Goal: Task Accomplishment & Management: Manage account settings

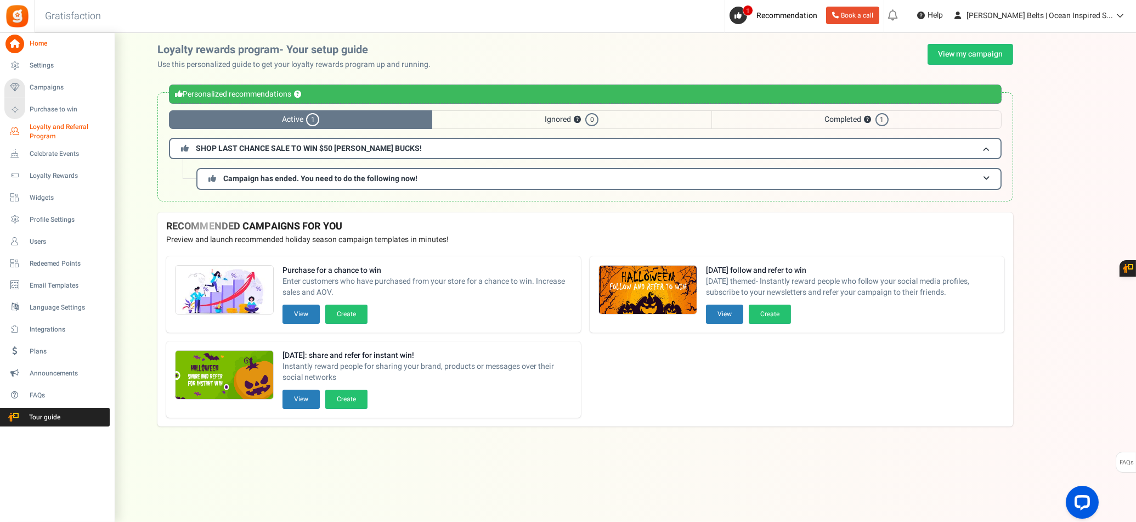
click at [74, 128] on span "Loyalty and Referral Program" at bounding box center [70, 131] width 80 height 19
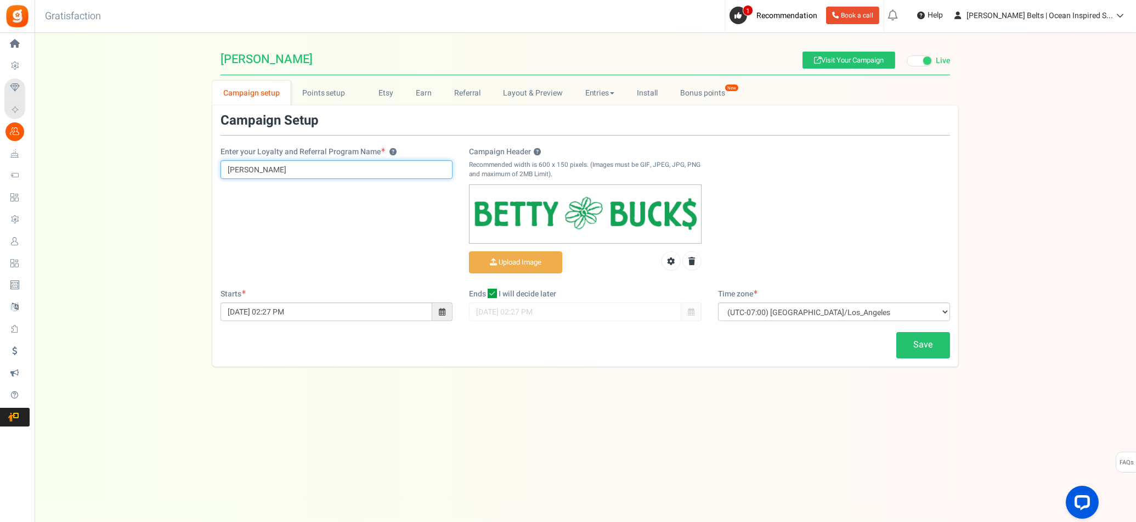
drag, startPoint x: 274, startPoint y: 170, endPoint x: 198, endPoint y: 155, distance: 77.1
click at [198, 155] on div "Campaign setup Points setup New Etsy Earn Referral Reward reviews WOO LOOX Judg…" at bounding box center [586, 224] width 1102 height 286
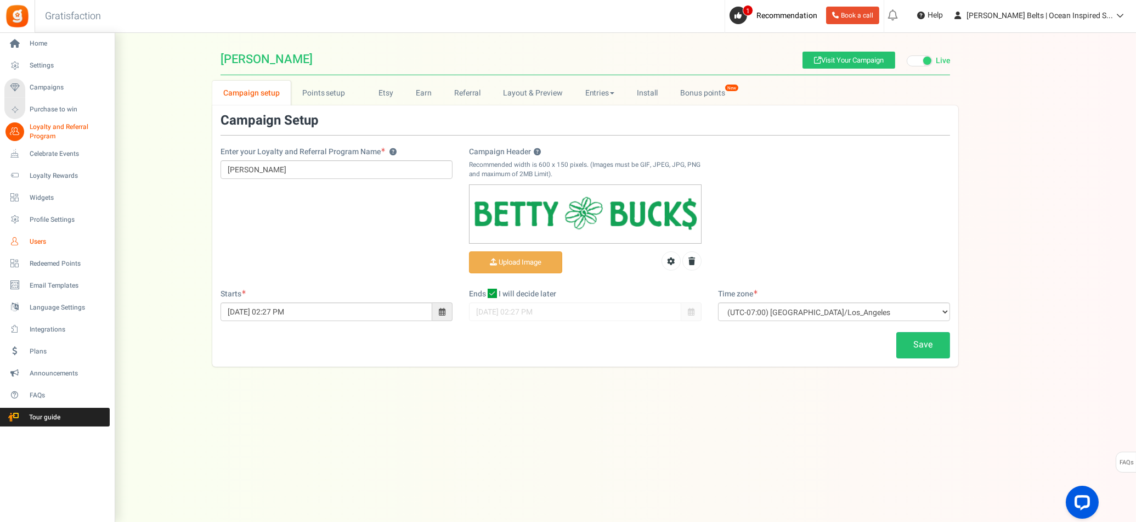
click at [17, 241] on icon at bounding box center [14, 241] width 19 height 19
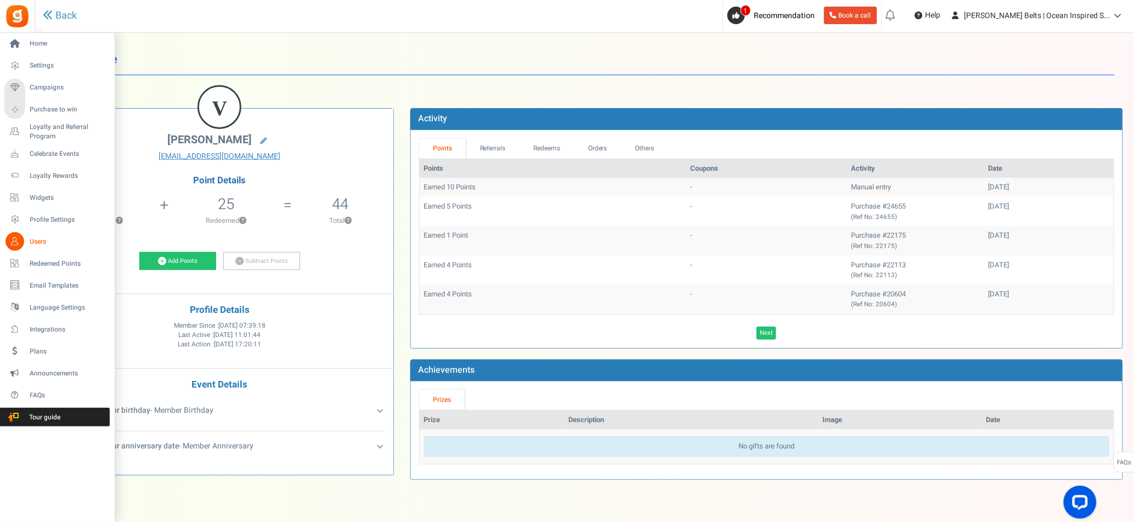
click at [18, 242] on icon at bounding box center [14, 241] width 19 height 19
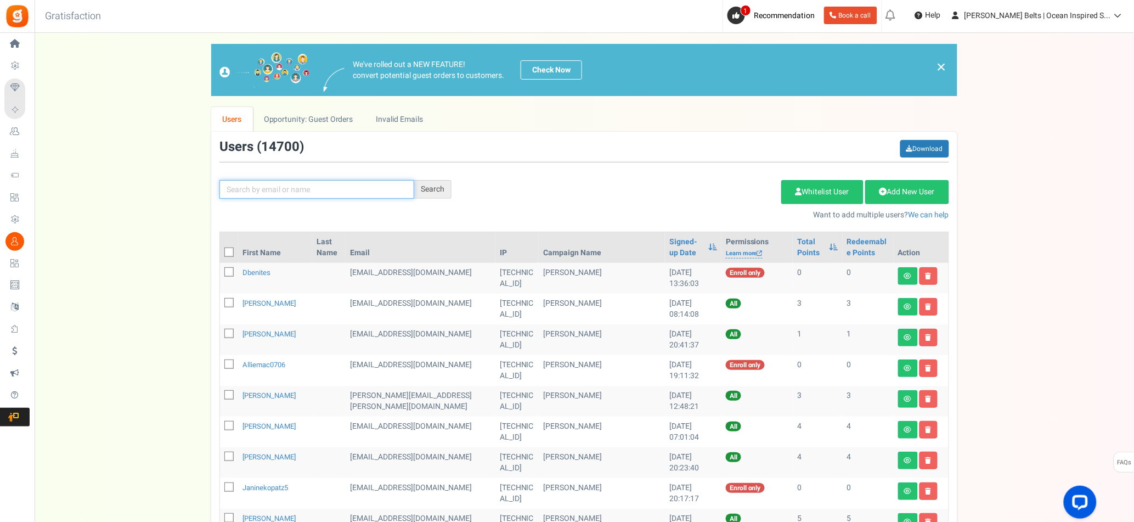
click at [336, 192] on input "text" at bounding box center [316, 189] width 195 height 19
type input "[PERSON_NAME]"
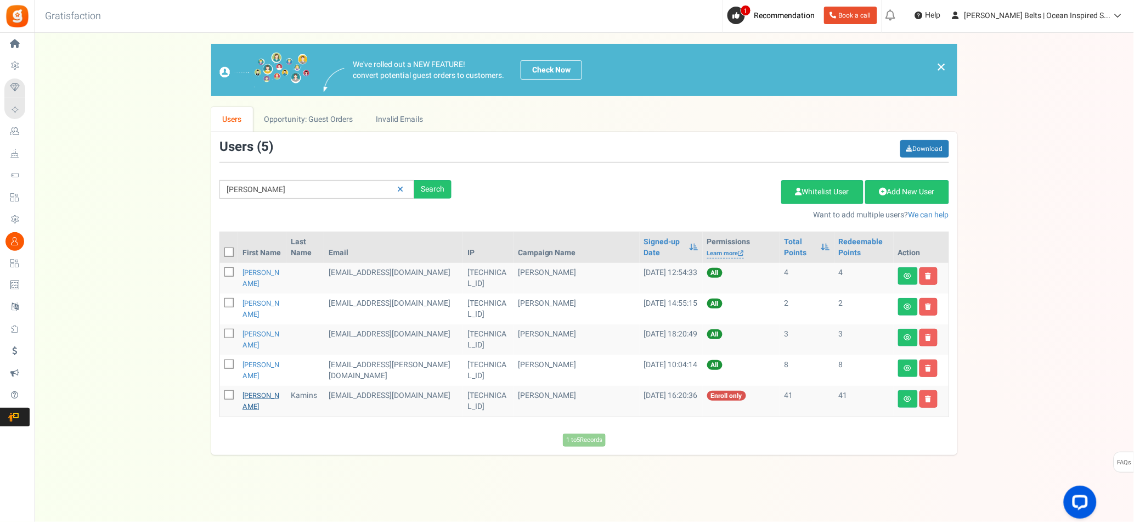
click at [259, 404] on link "[PERSON_NAME]" at bounding box center [260, 400] width 37 height 21
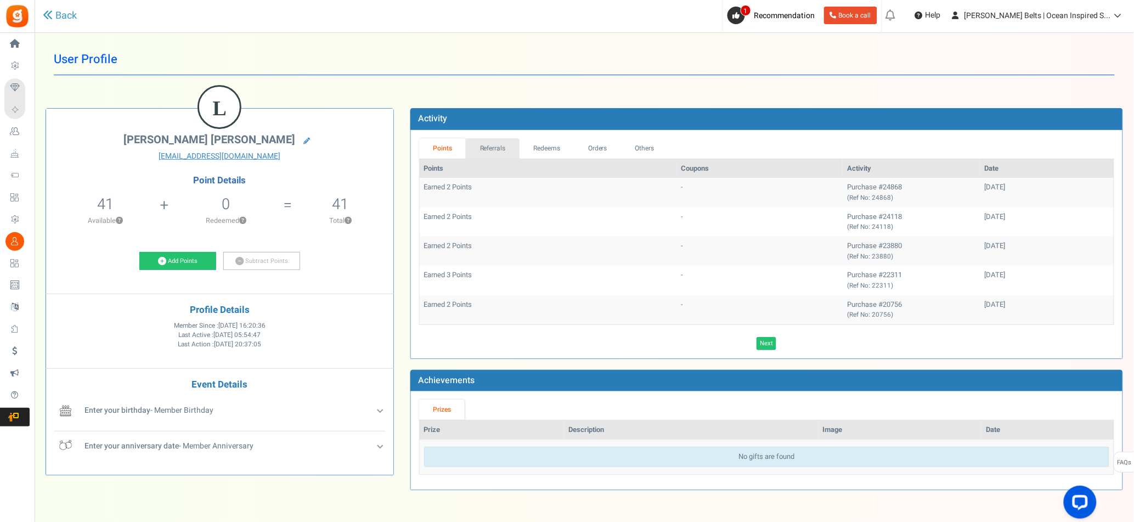
click at [480, 145] on link "Referrals" at bounding box center [493, 148] width 54 height 20
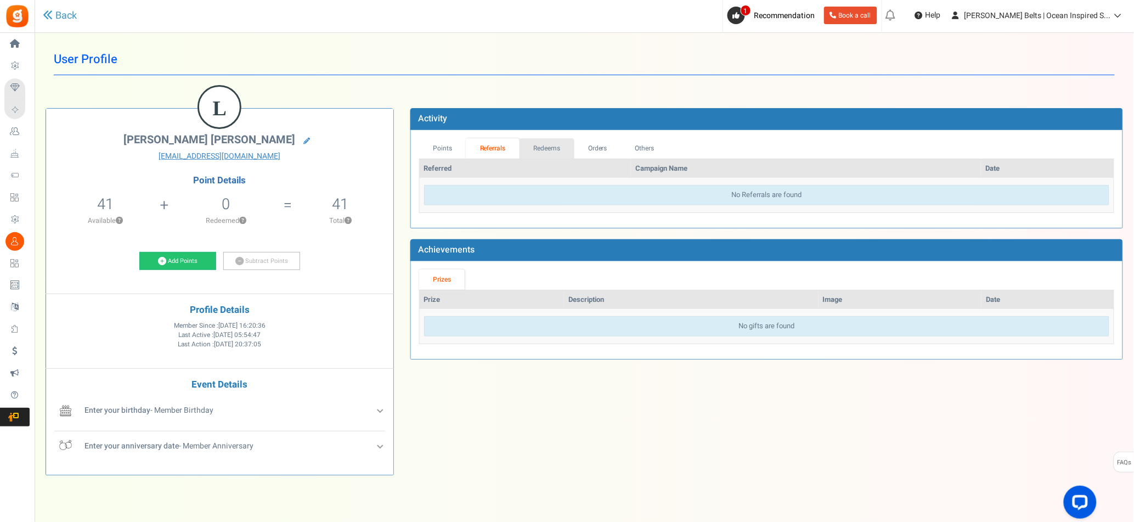
click at [545, 148] on link "Redeems" at bounding box center [546, 148] width 55 height 20
click at [618, 150] on link "Orders" at bounding box center [597, 148] width 47 height 20
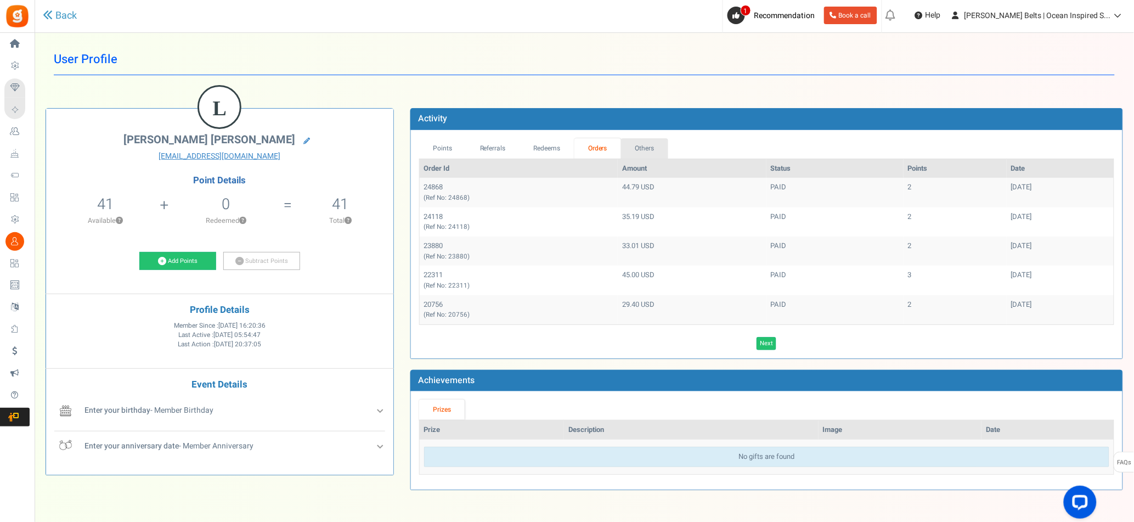
click at [648, 153] on link "Others" at bounding box center [644, 148] width 47 height 20
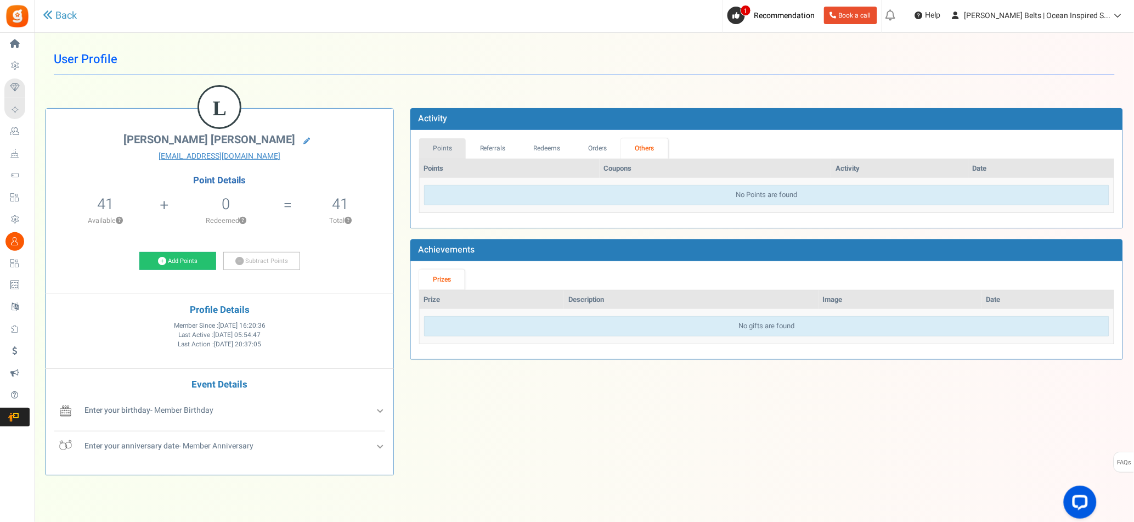
click at [444, 153] on link "Points" at bounding box center [442, 148] width 47 height 20
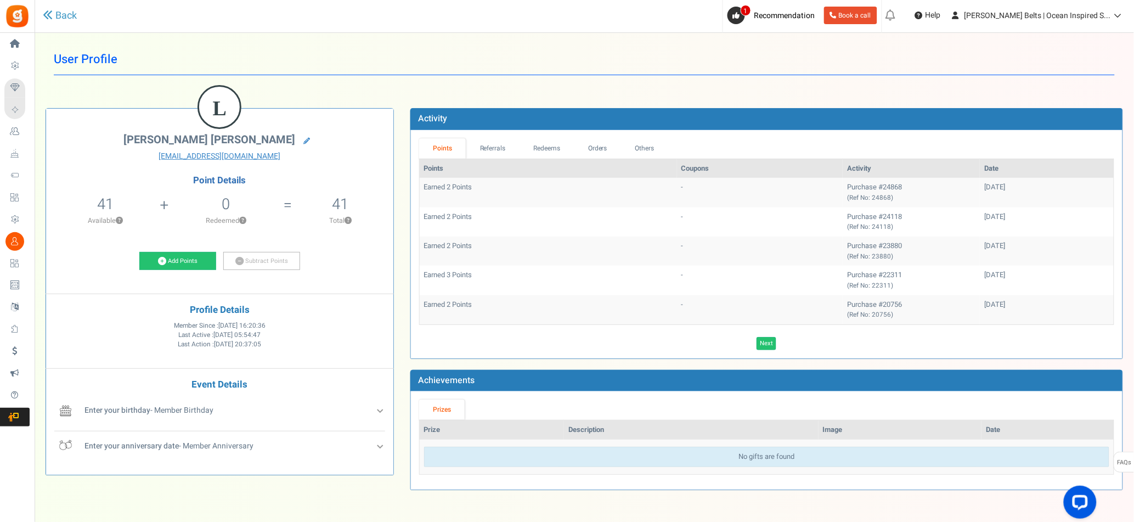
click at [342, 94] on div "L [PERSON_NAME] [PERSON_NAME] [EMAIL_ADDRESS][DOMAIN_NAME] Point Details 41 41 …" at bounding box center [584, 296] width 1094 height 409
click at [766, 346] on link "Next" at bounding box center [766, 343] width 20 height 13
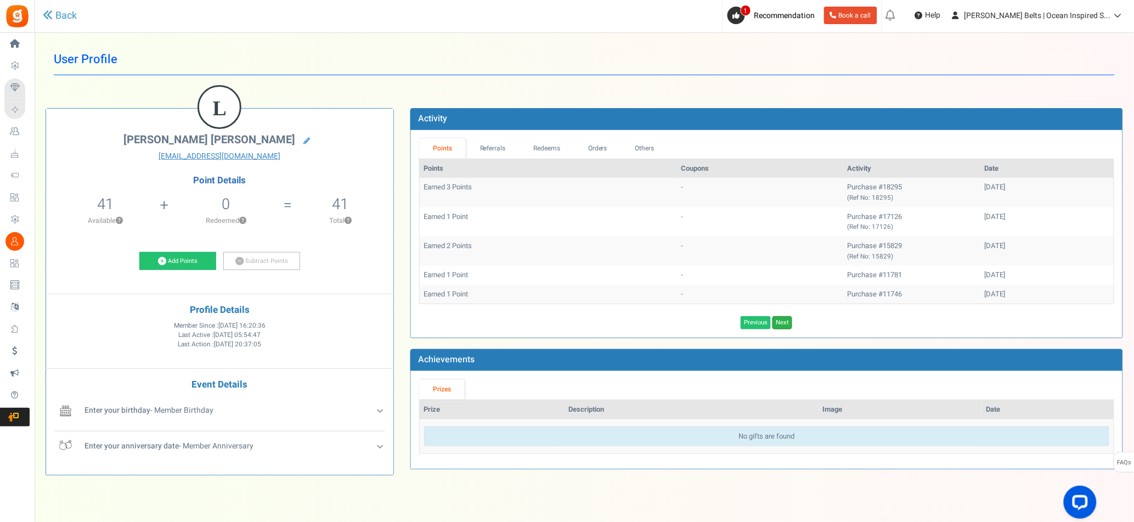
click at [780, 323] on link "Next" at bounding box center [782, 322] width 20 height 13
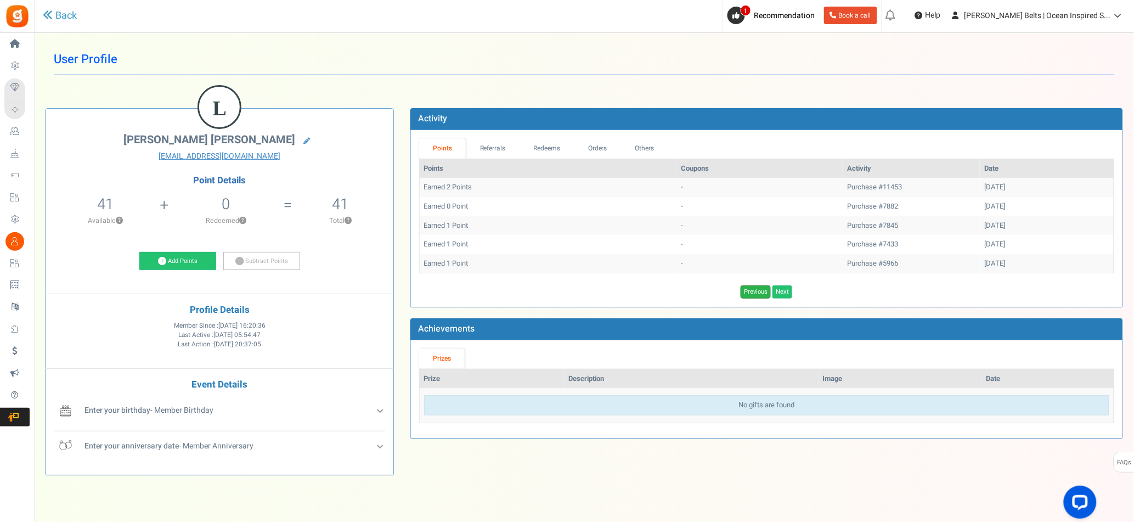
click at [758, 290] on link "Previous" at bounding box center [756, 291] width 30 height 13
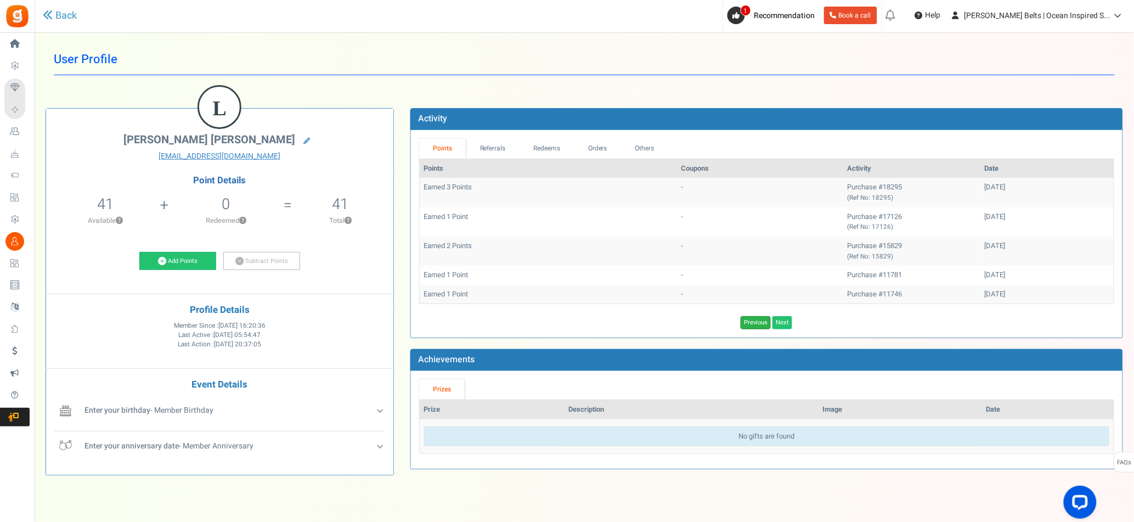
click at [756, 325] on link "Previous" at bounding box center [756, 322] width 30 height 13
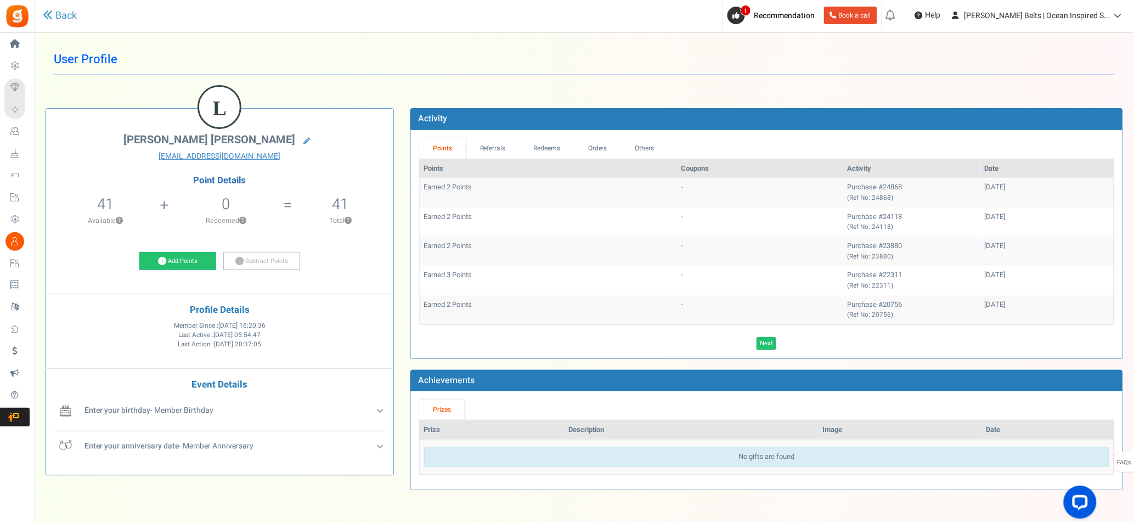
click at [341, 306] on h4 "Profile Details" at bounding box center [219, 310] width 331 height 10
click at [239, 308] on h4 "Profile Details" at bounding box center [219, 310] width 331 height 10
click at [180, 309] on h4 "Profile Details" at bounding box center [219, 310] width 331 height 10
click at [355, 323] on div "Member Since : [DATE] 16:20:36 Last Active : [DATE] 05:54:47 Last Action : [DAT…" at bounding box center [219, 339] width 331 height 36
click at [336, 325] on div "Member Since : [DATE] 16:20:36 Last Active : [DATE] 05:54:47 Last Action : [DAT…" at bounding box center [219, 339] width 331 height 36
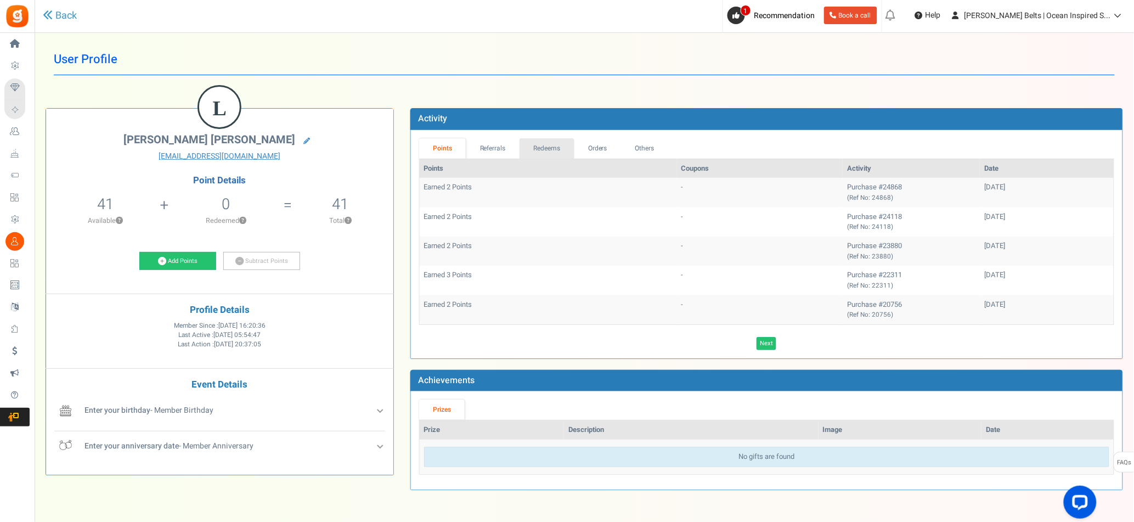
click at [546, 146] on link "Redeems" at bounding box center [546, 148] width 55 height 20
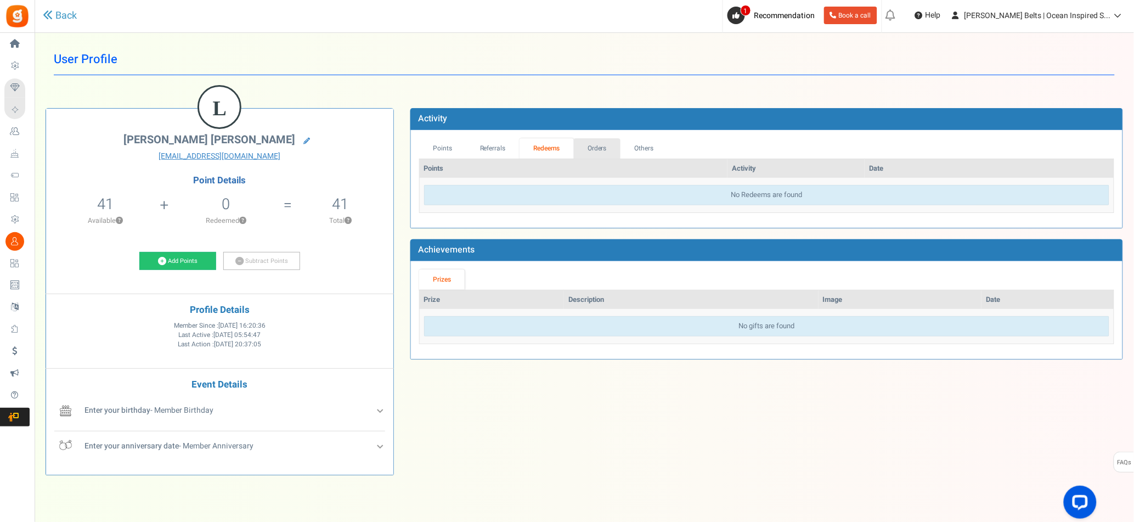
click at [602, 150] on link "Orders" at bounding box center [597, 148] width 47 height 20
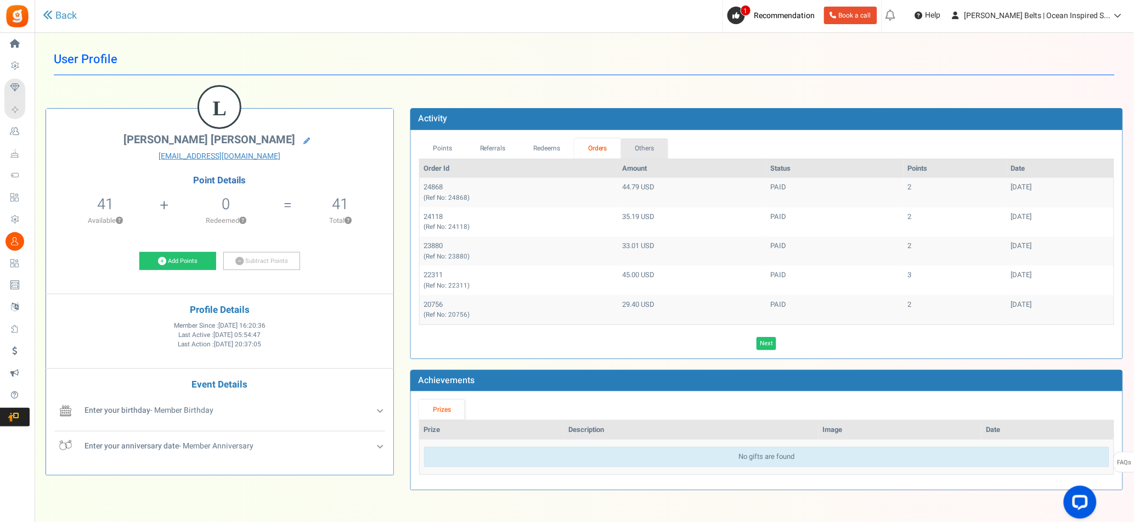
click at [659, 150] on link "Others" at bounding box center [644, 148] width 47 height 20
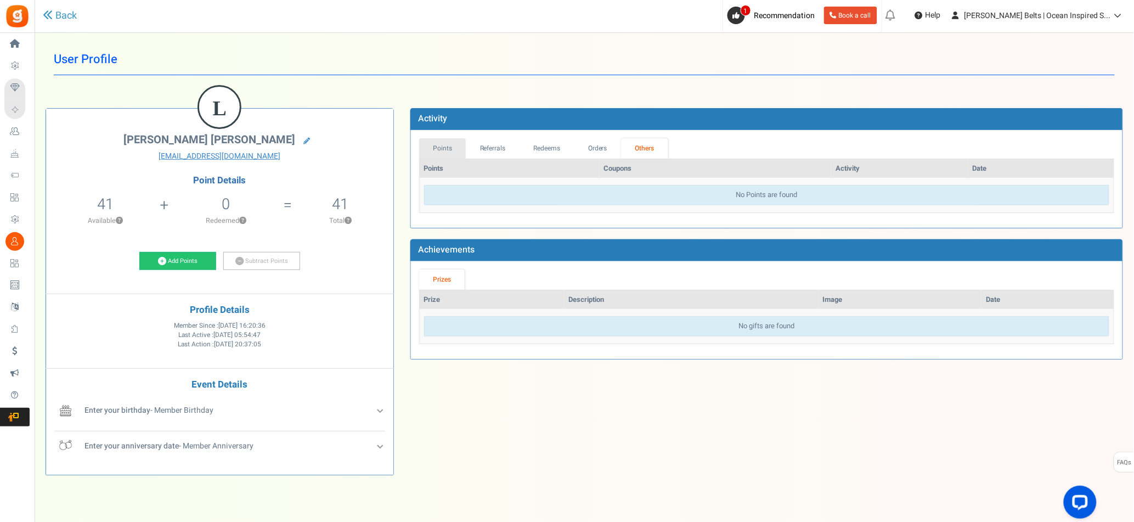
click at [440, 143] on link "Points" at bounding box center [442, 148] width 47 height 20
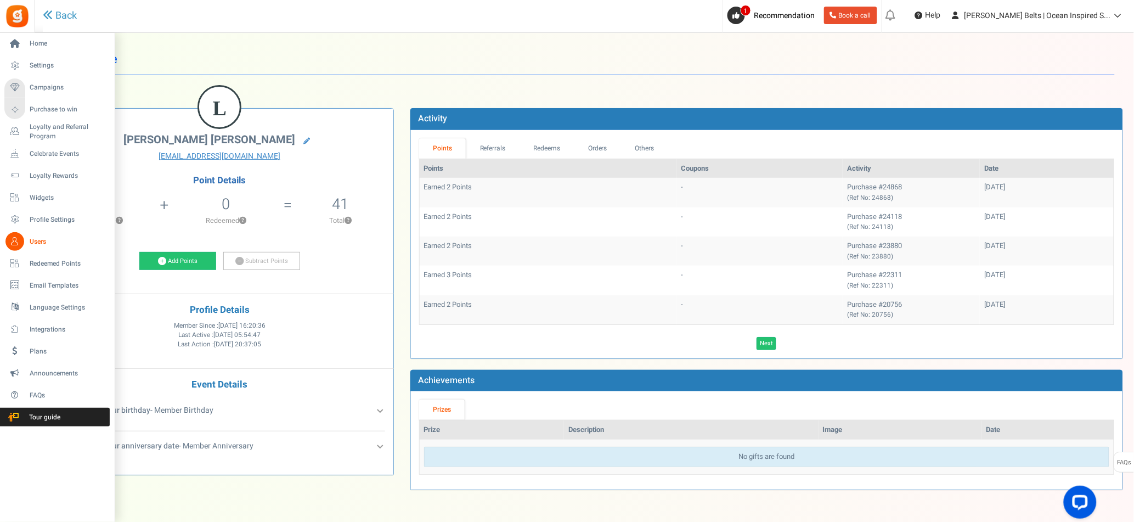
click at [59, 238] on span "Users" at bounding box center [68, 241] width 77 height 9
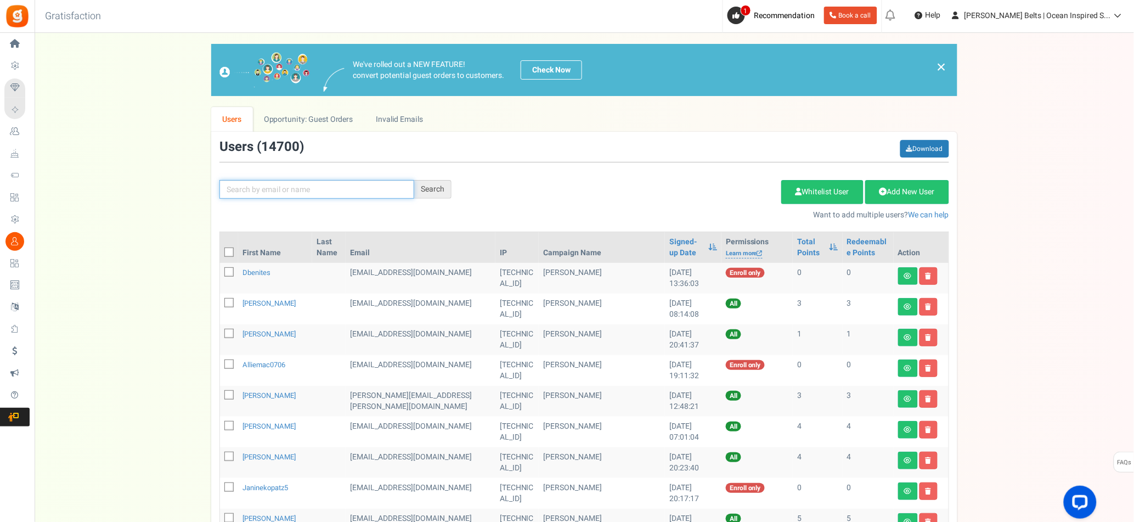
click at [295, 194] on input "text" at bounding box center [316, 189] width 195 height 19
type input "[PERSON_NAME]"
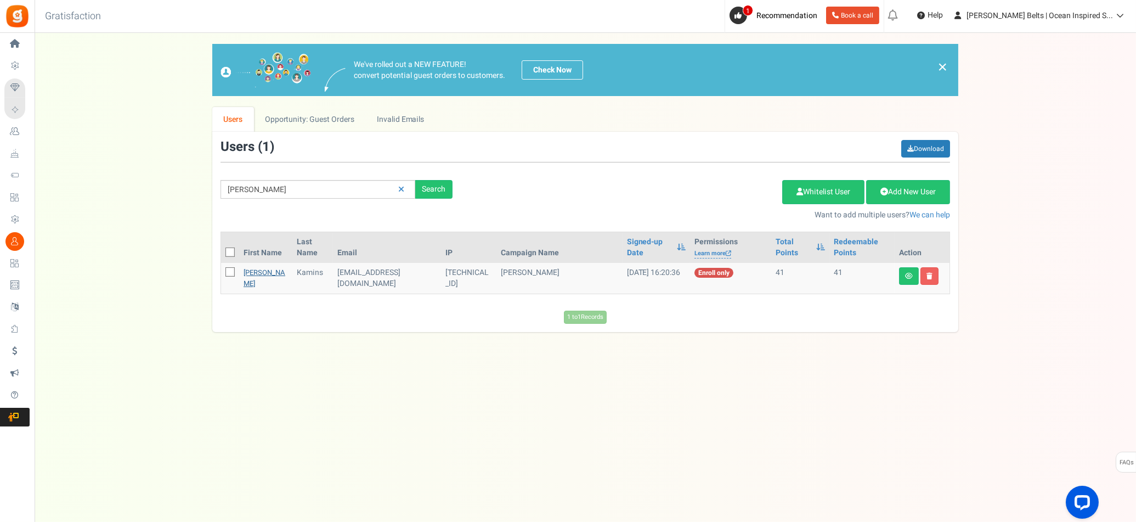
click at [251, 272] on link "[PERSON_NAME]" at bounding box center [265, 277] width 42 height 21
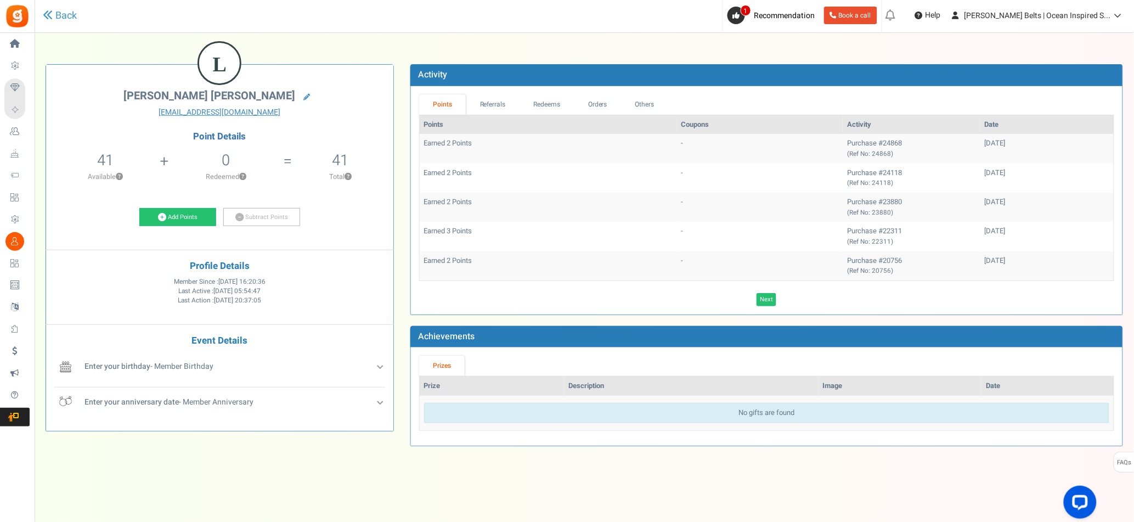
scroll to position [45, 0]
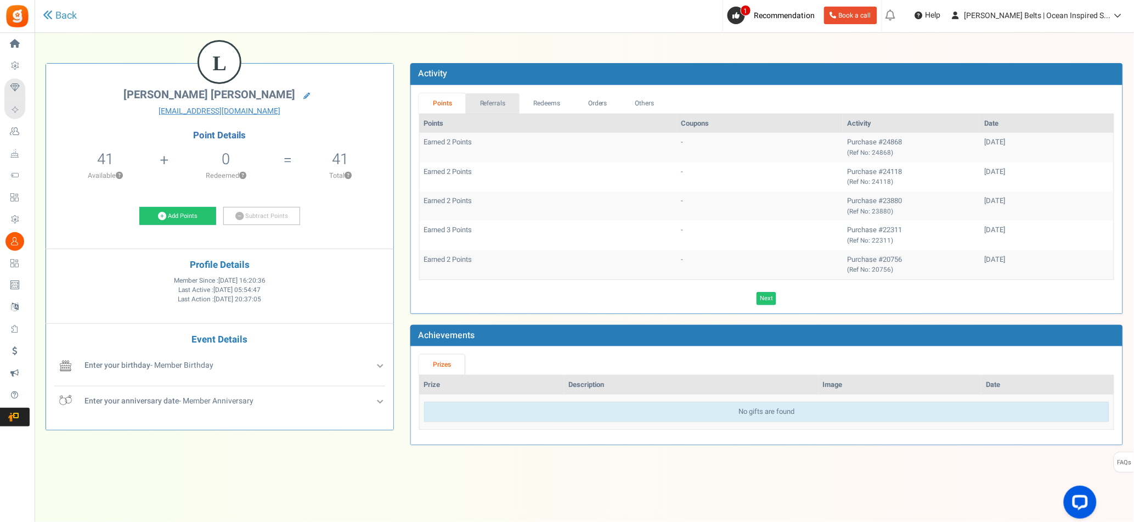
click at [488, 105] on link "Referrals" at bounding box center [493, 103] width 54 height 20
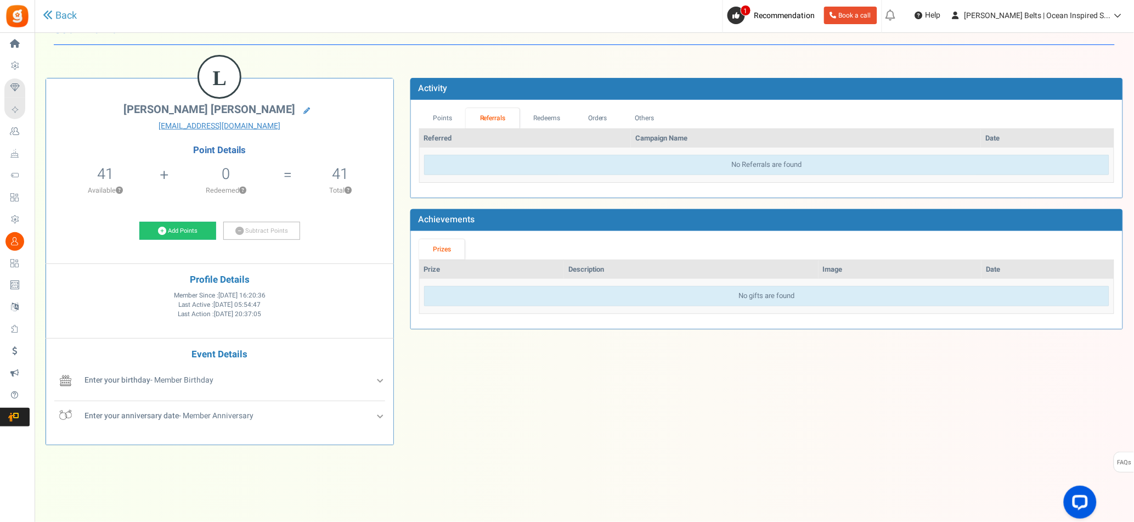
scroll to position [31, 0]
click at [558, 116] on link "Redeems" at bounding box center [546, 118] width 55 height 20
click at [591, 116] on link "Orders" at bounding box center [597, 118] width 47 height 20
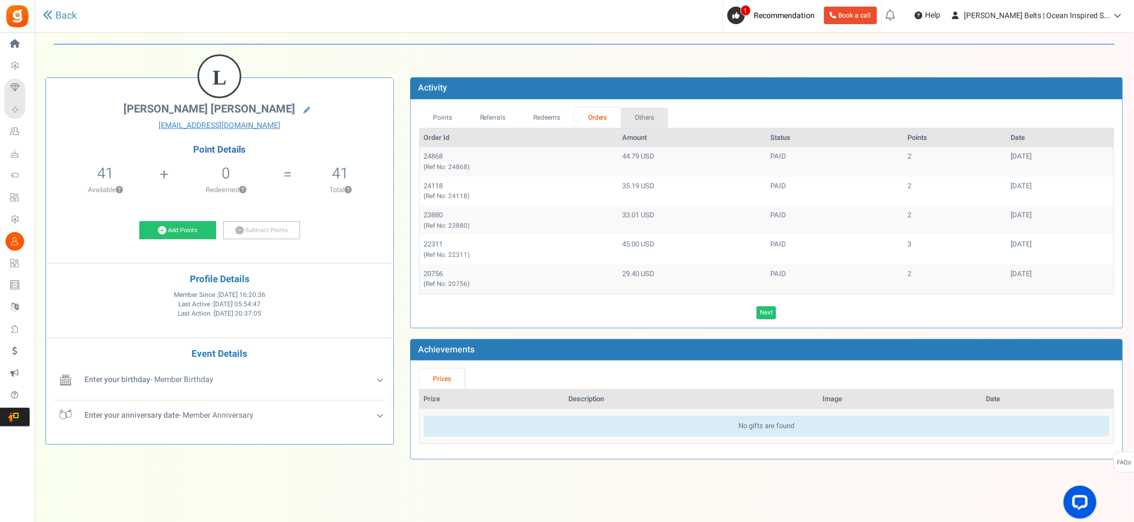
click at [662, 117] on link "Others" at bounding box center [644, 118] width 47 height 20
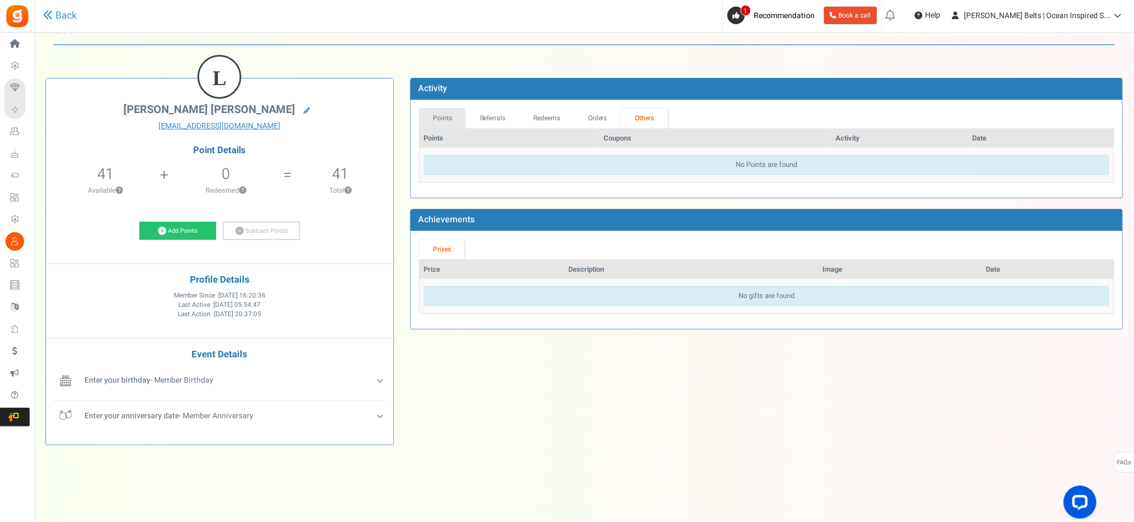
click at [433, 108] on link "Points" at bounding box center [442, 118] width 47 height 20
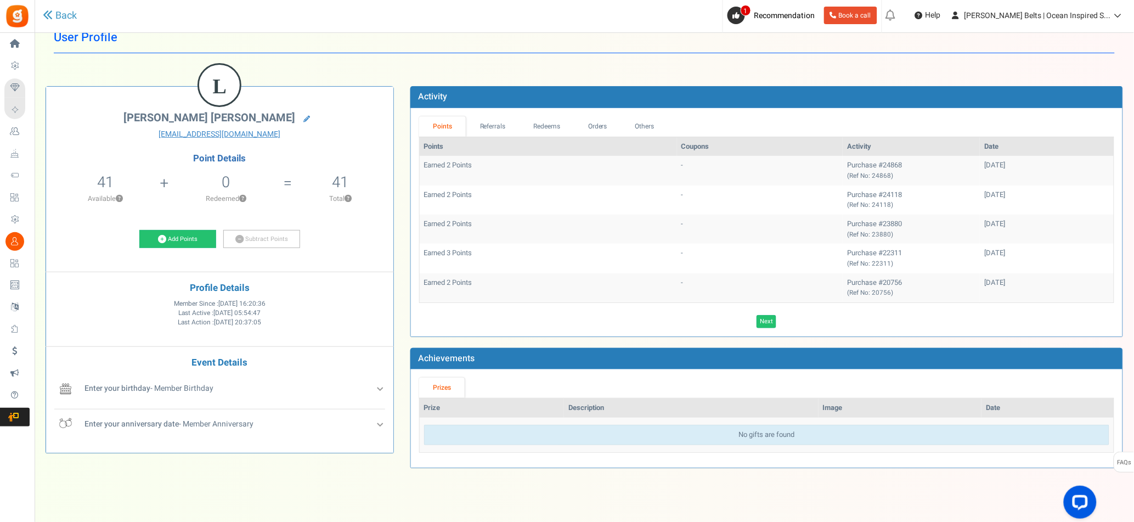
scroll to position [0, 0]
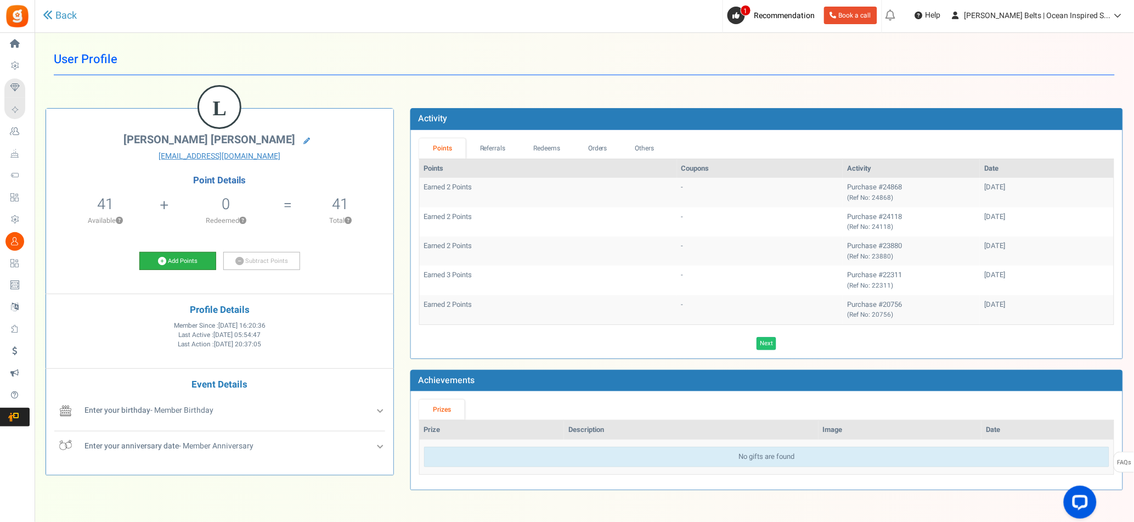
click at [180, 264] on link "Add Points" at bounding box center [177, 261] width 77 height 19
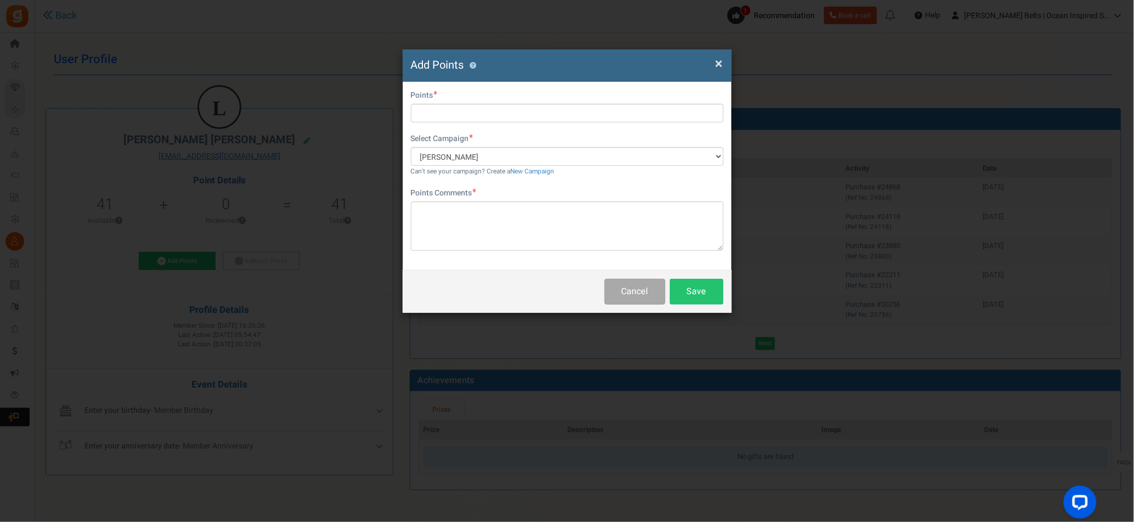
click at [720, 66] on span "×" at bounding box center [719, 63] width 8 height 21
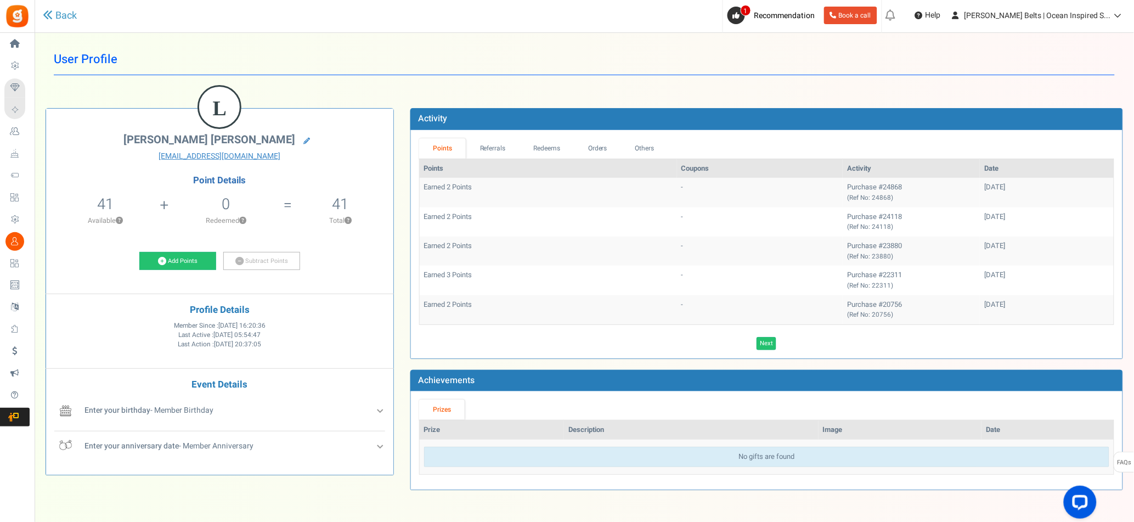
click at [501, 72] on h1 "User Profile" at bounding box center [584, 59] width 1061 height 31
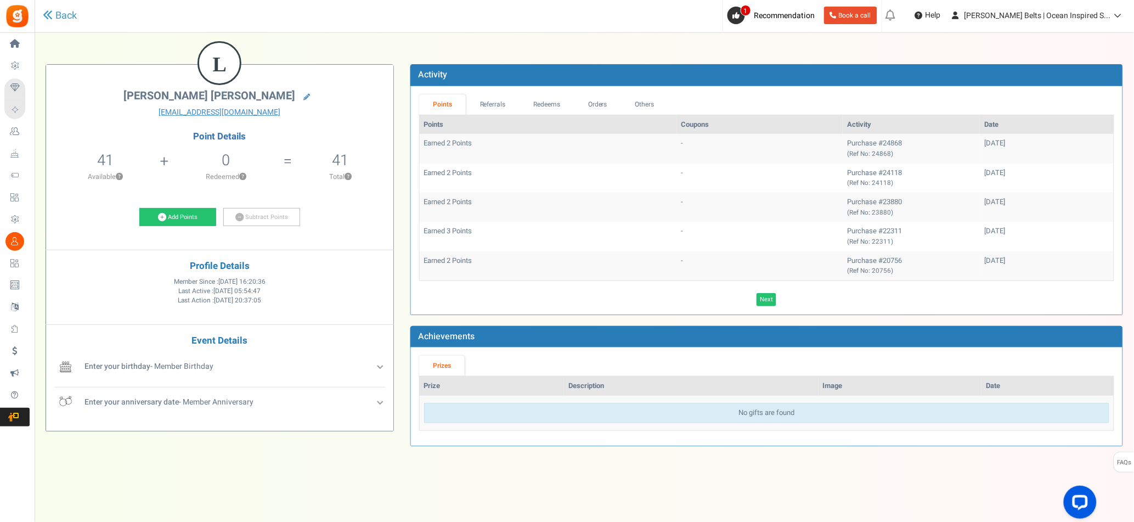
scroll to position [45, 0]
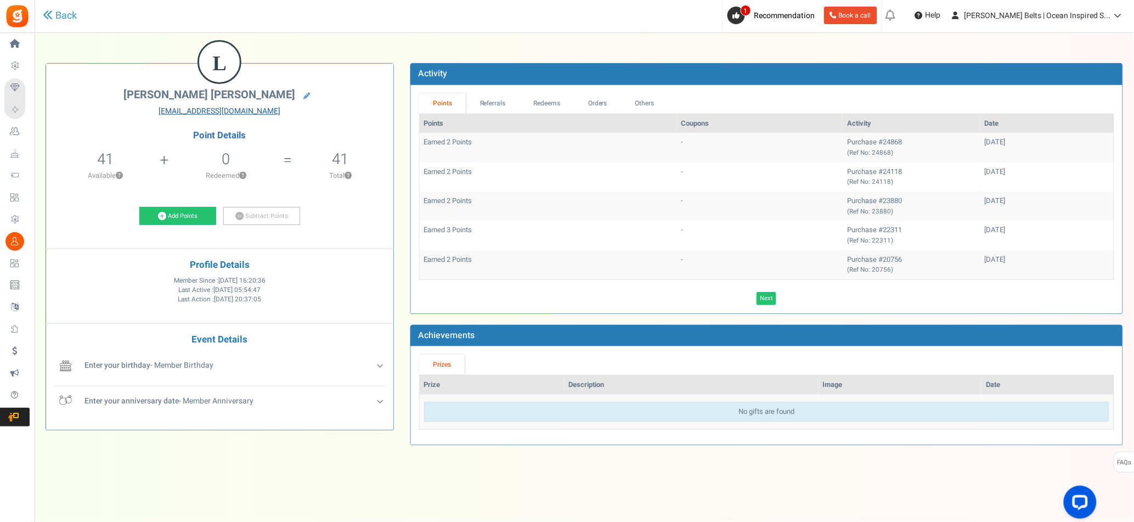
click at [227, 110] on link "[EMAIL_ADDRESS][DOMAIN_NAME]" at bounding box center [219, 111] width 331 height 11
click at [0, 0] on span "Loyalty Rewards" at bounding box center [0, 0] width 0 height 0
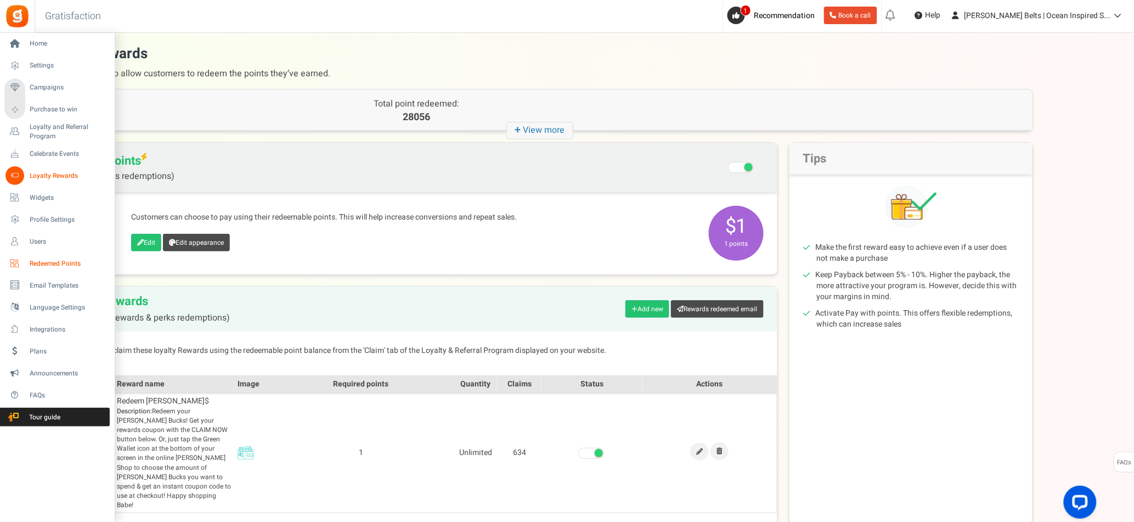
click at [51, 259] on span "Redeemed Points" at bounding box center [68, 263] width 77 height 9
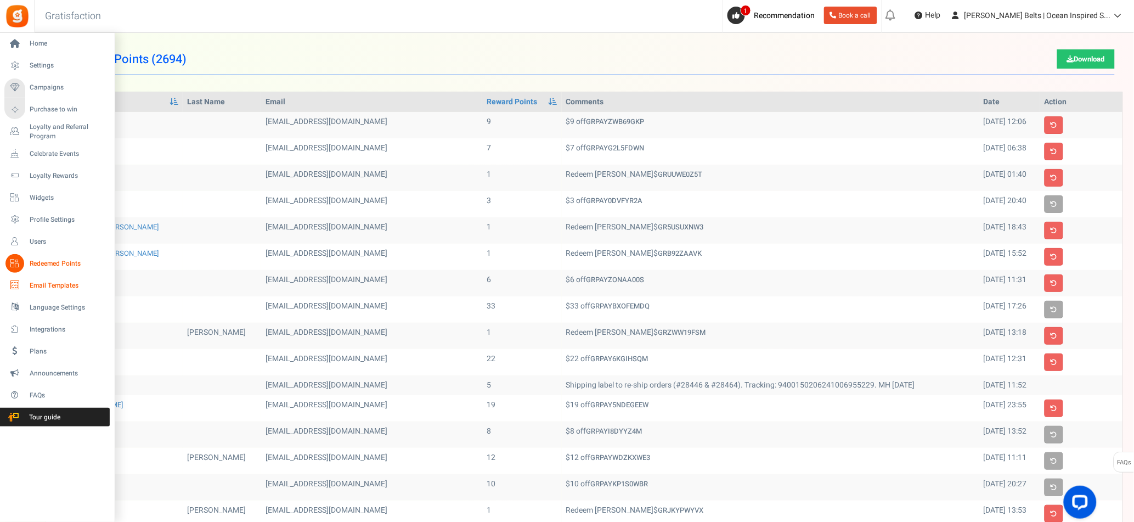
scroll to position [2, 0]
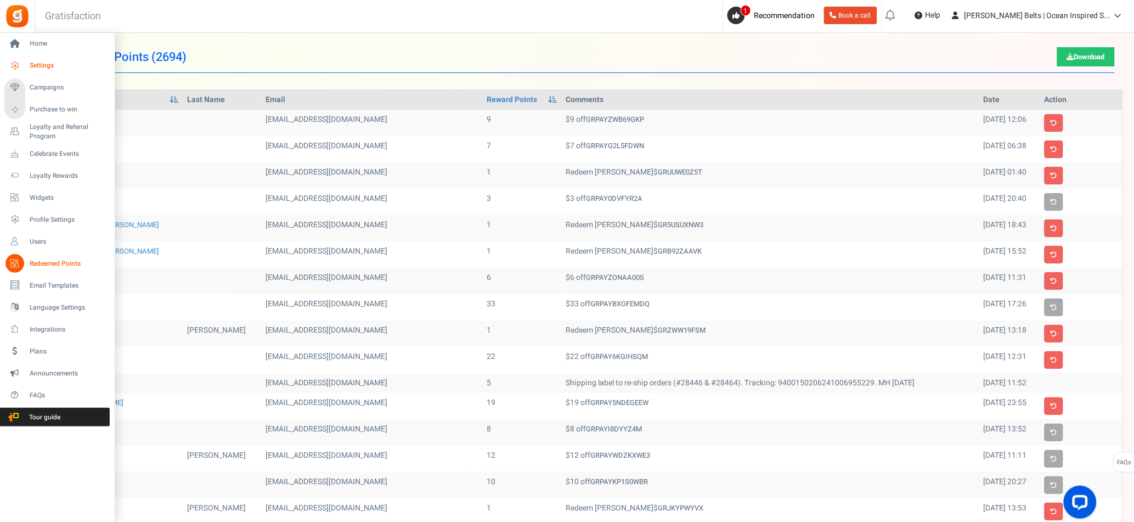
click at [60, 69] on span "Settings" at bounding box center [68, 65] width 77 height 9
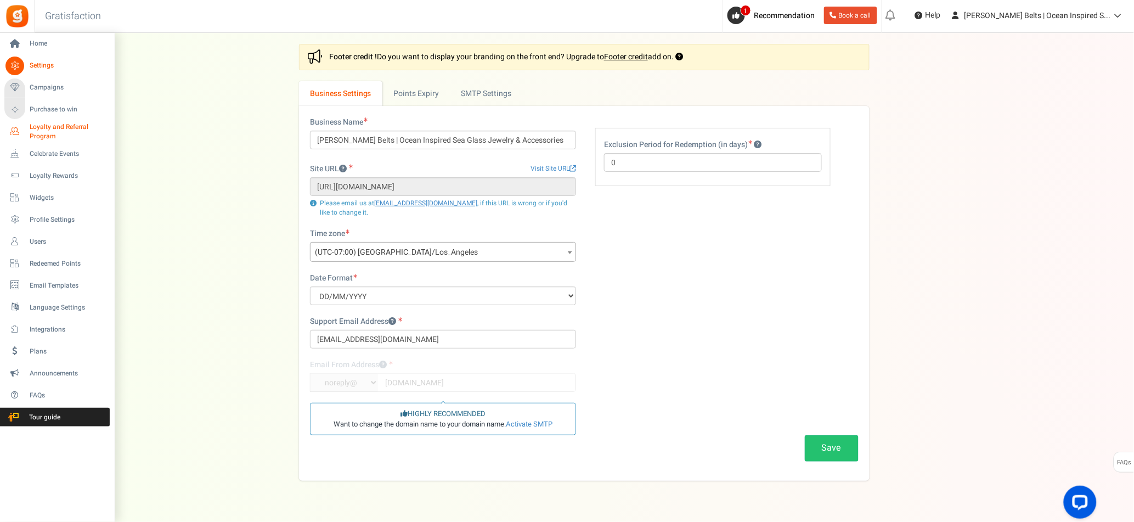
click at [46, 127] on span "Loyalty and Referral Program" at bounding box center [70, 131] width 80 height 19
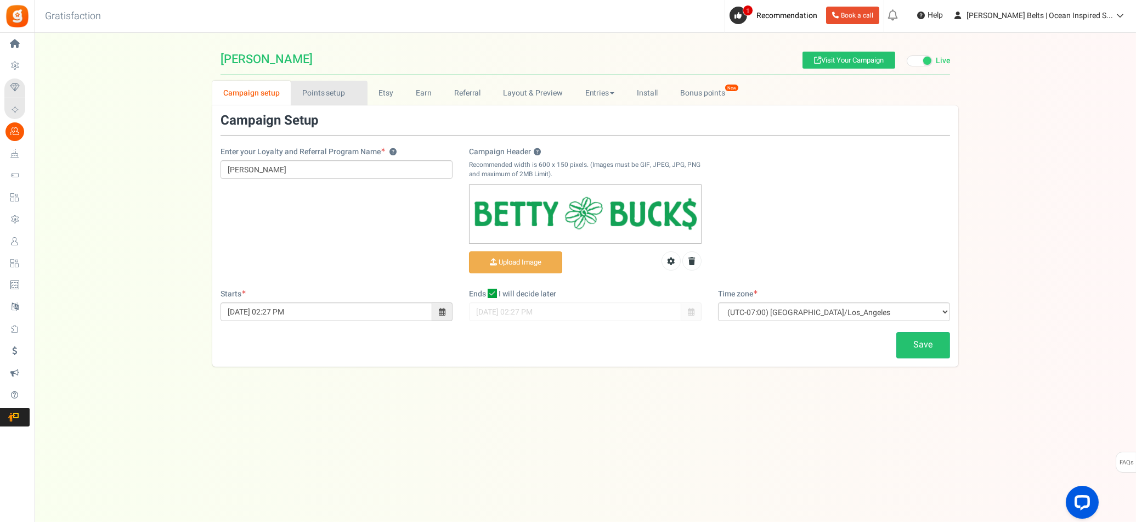
click at [337, 95] on link "Points setup New" at bounding box center [329, 93] width 76 height 25
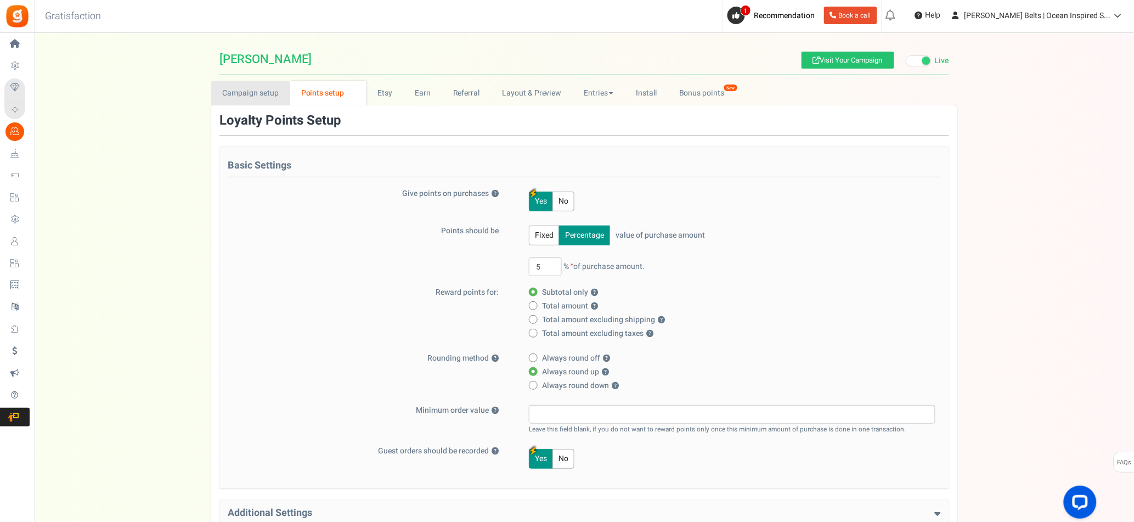
click at [227, 88] on link "Campaign setup" at bounding box center [250, 93] width 78 height 25
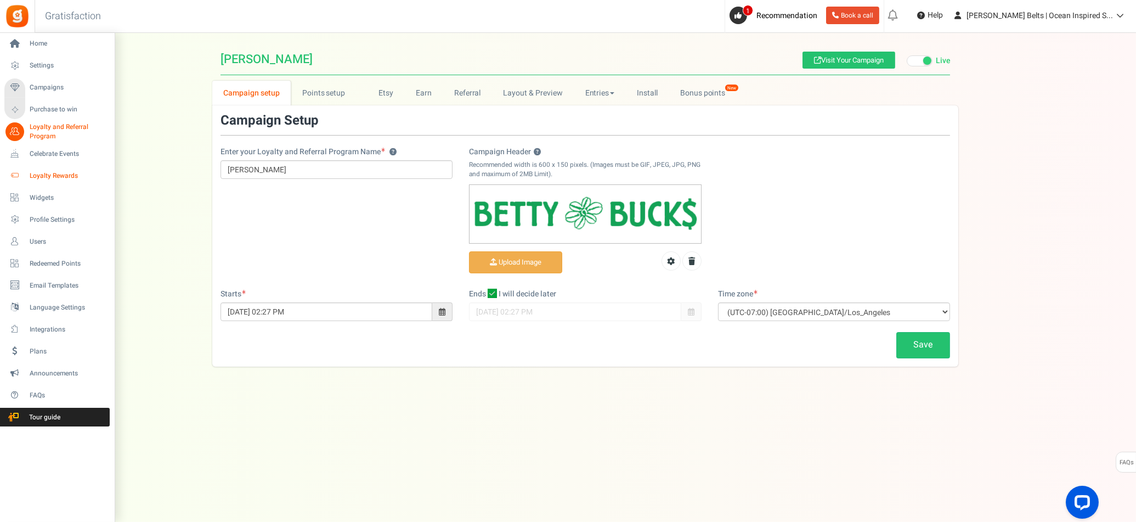
click at [45, 172] on span "Loyalty Rewards" at bounding box center [68, 175] width 77 height 9
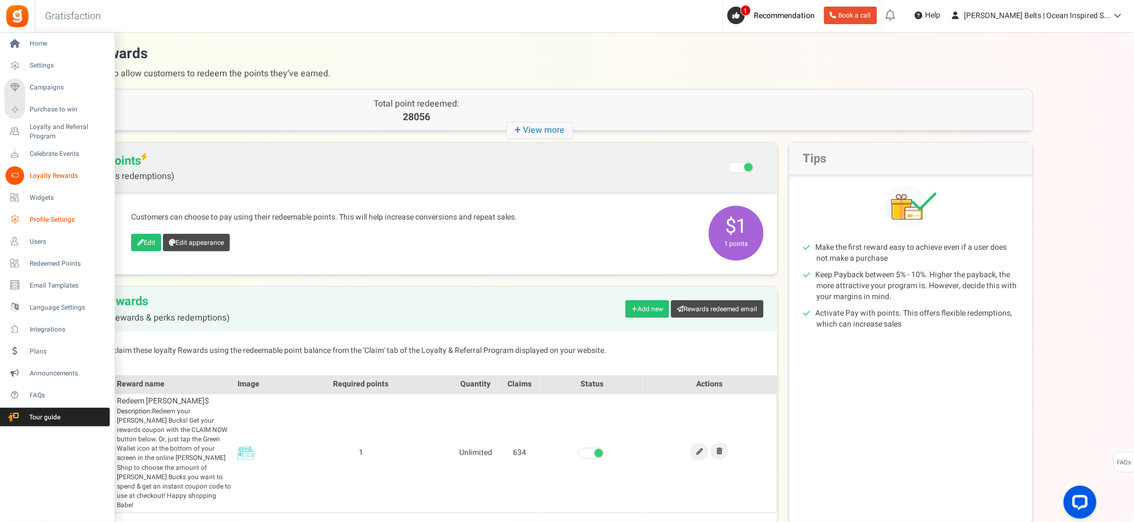
click at [47, 215] on span "Profile Settings" at bounding box center [68, 219] width 77 height 9
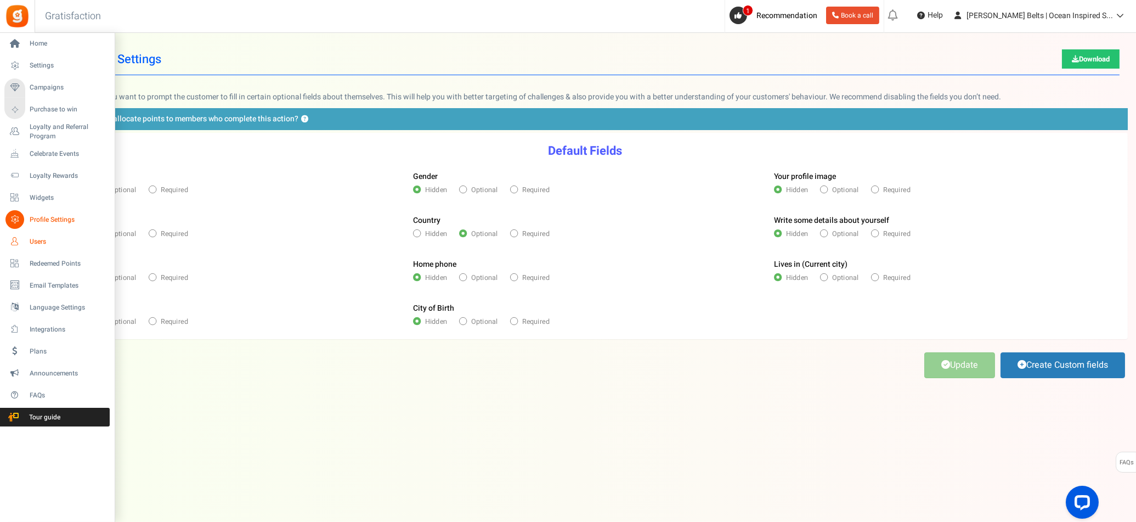
click at [35, 234] on link "Users" at bounding box center [56, 241] width 105 height 19
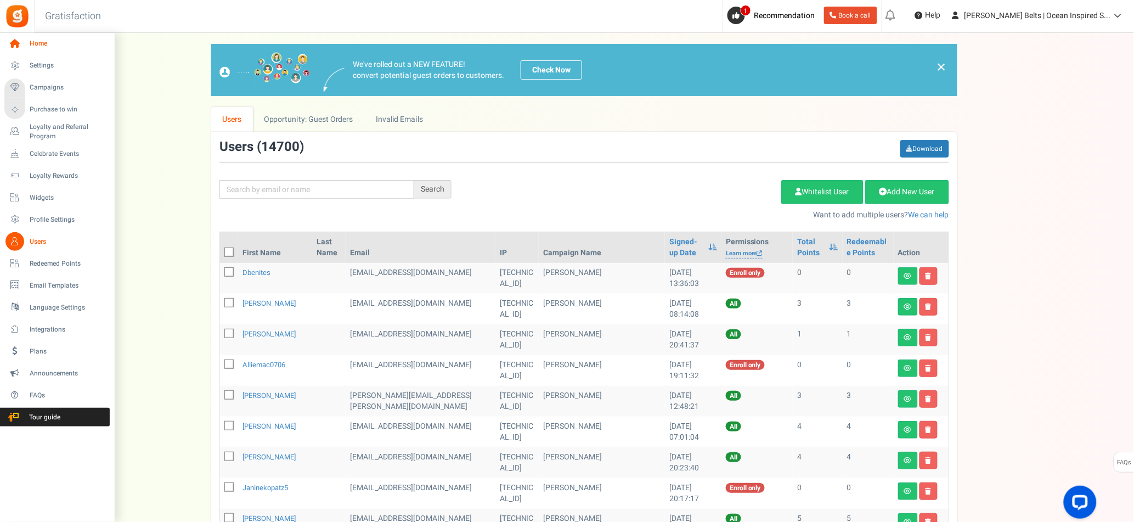
click at [38, 44] on span "Home" at bounding box center [68, 43] width 77 height 9
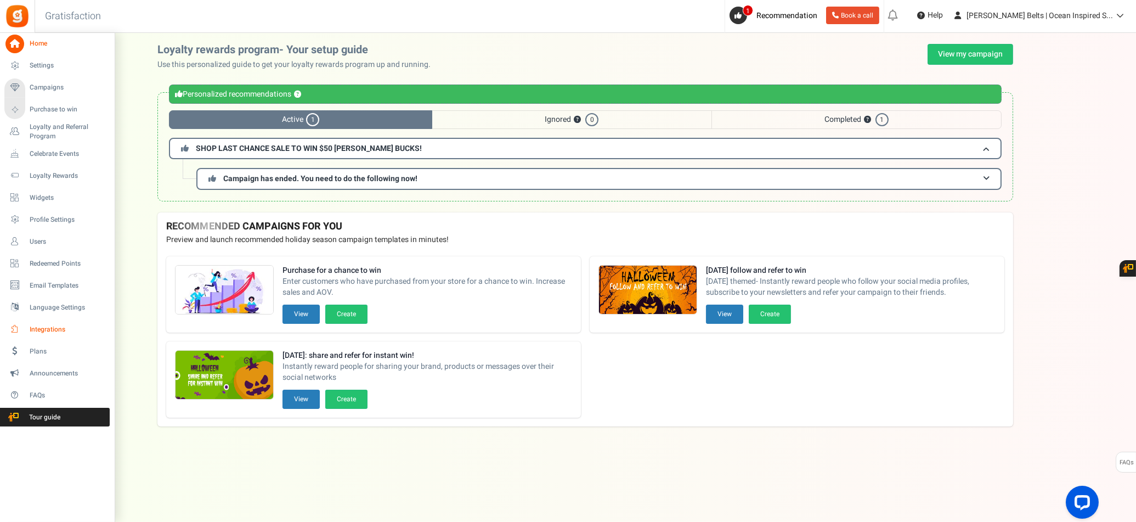
click at [63, 326] on span "Integrations" at bounding box center [68, 329] width 77 height 9
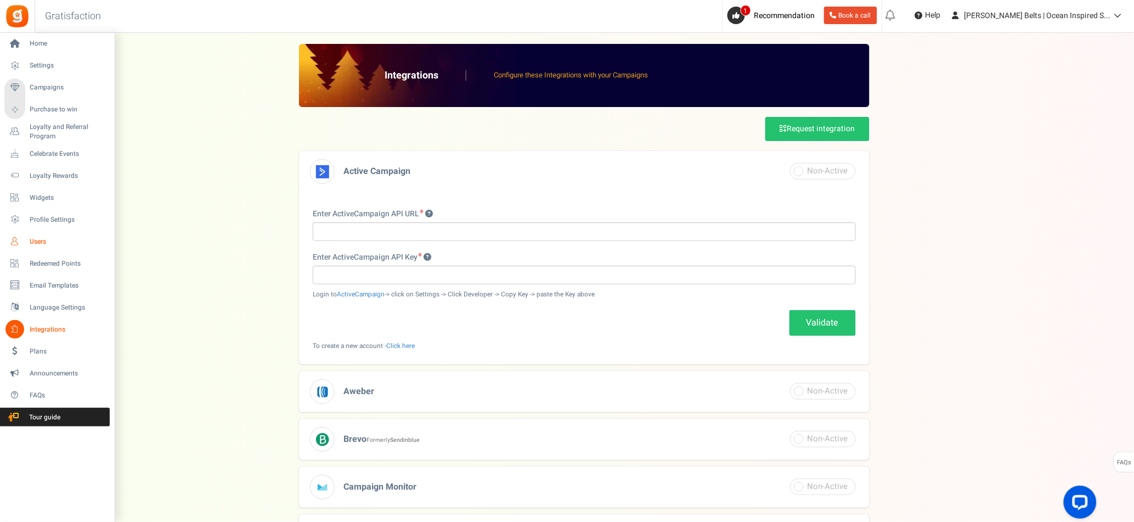
click at [30, 239] on span "Users" at bounding box center [68, 241] width 77 height 9
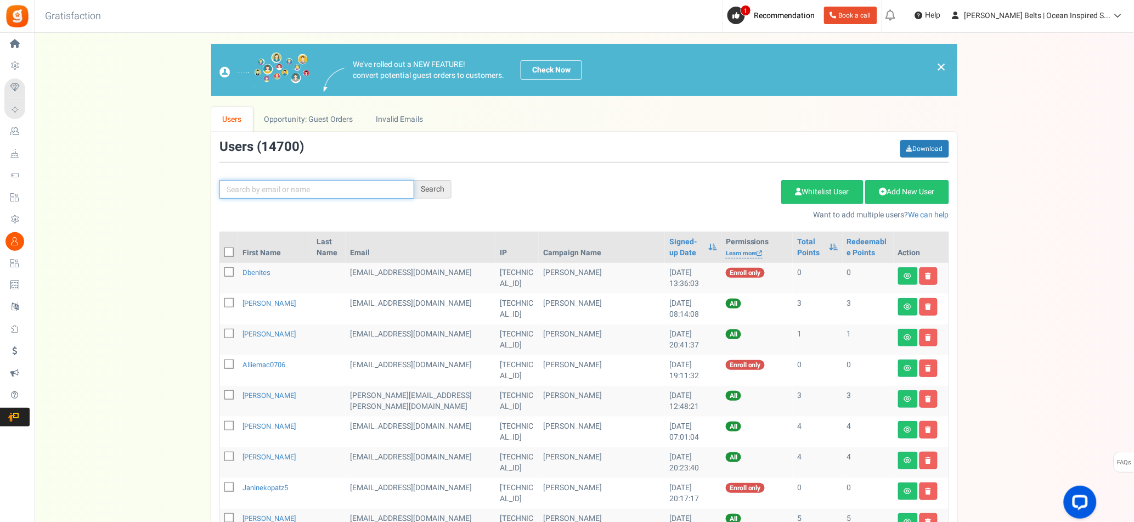
click at [342, 183] on input "text" at bounding box center [316, 189] width 195 height 19
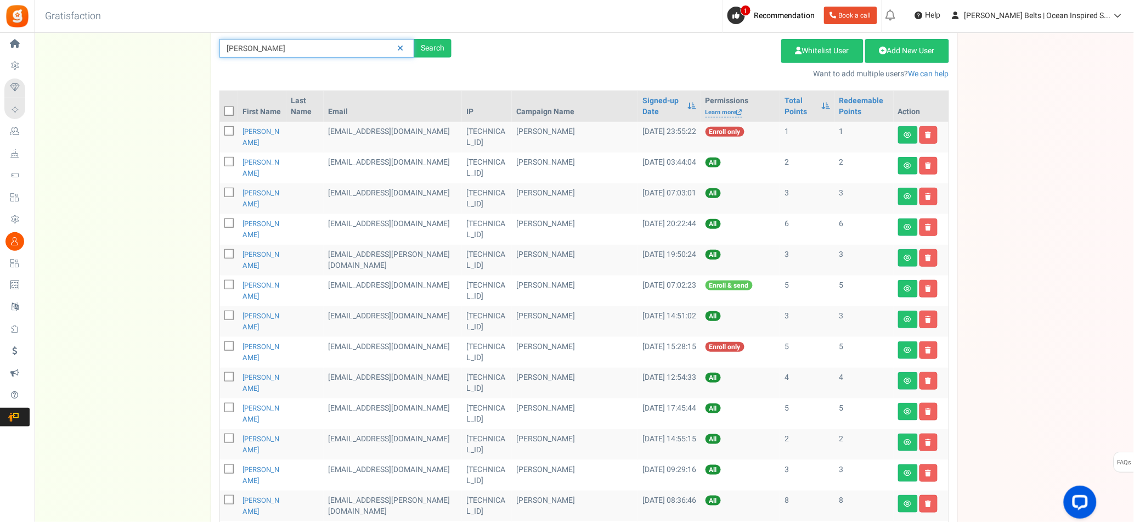
scroll to position [139, 0]
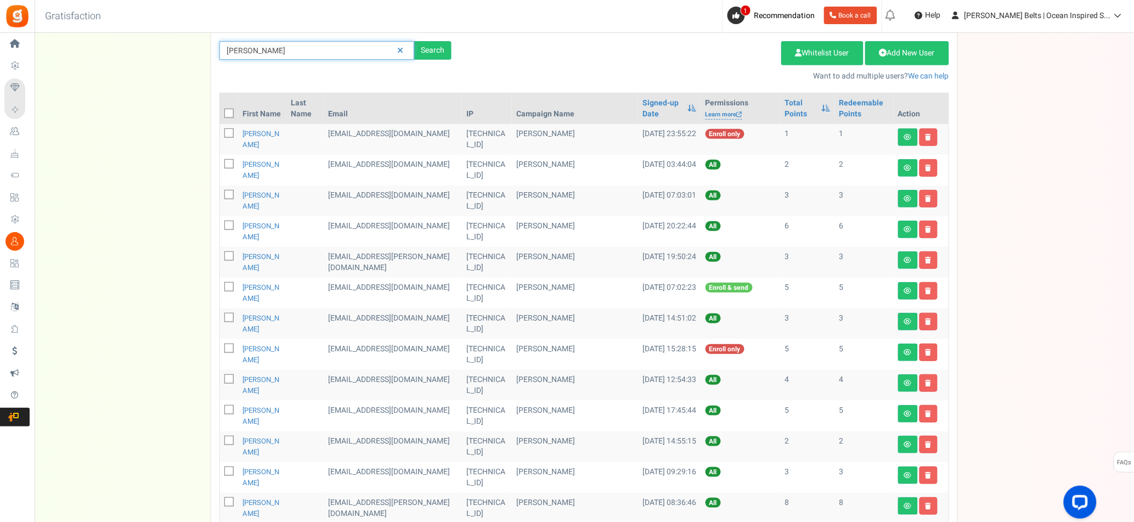
click at [278, 55] on input "[PERSON_NAME]" at bounding box center [316, 50] width 195 height 19
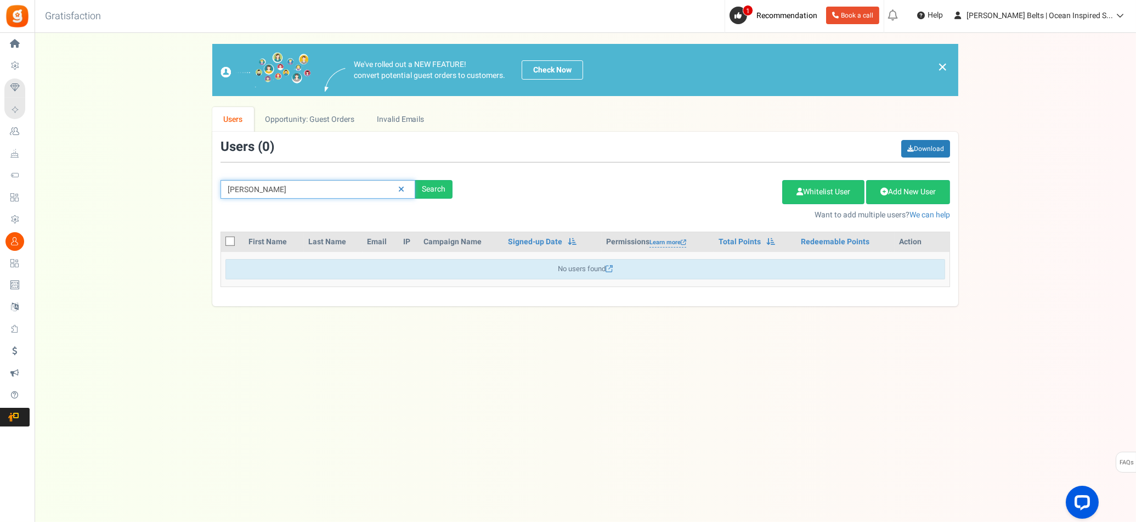
type input "[PERSON_NAME]"
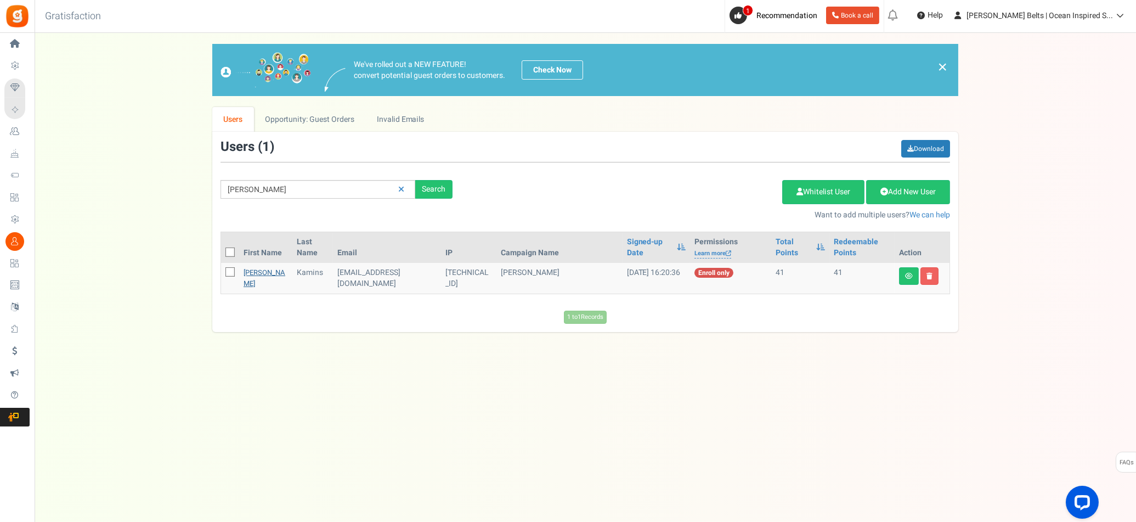
click at [255, 285] on link "[PERSON_NAME]" at bounding box center [265, 277] width 42 height 21
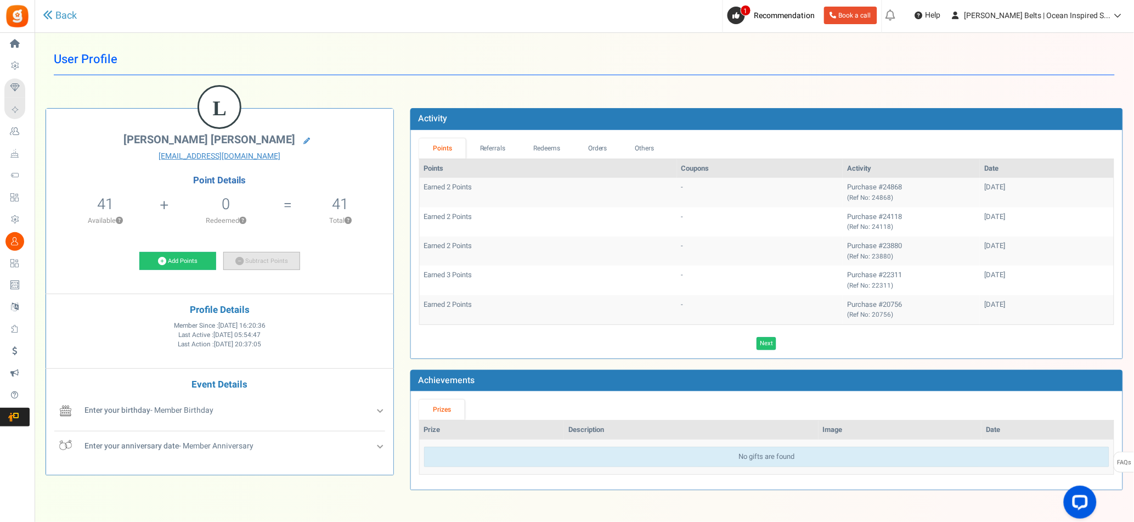
click at [275, 256] on link "Subtract Points" at bounding box center [261, 261] width 77 height 19
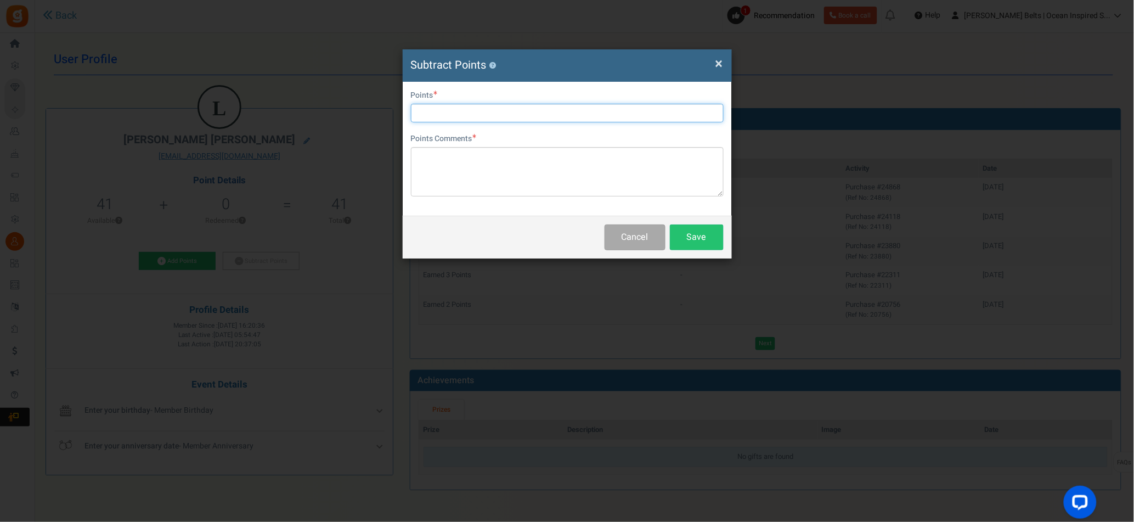
click at [482, 117] on input "text" at bounding box center [567, 113] width 313 height 19
type input "10"
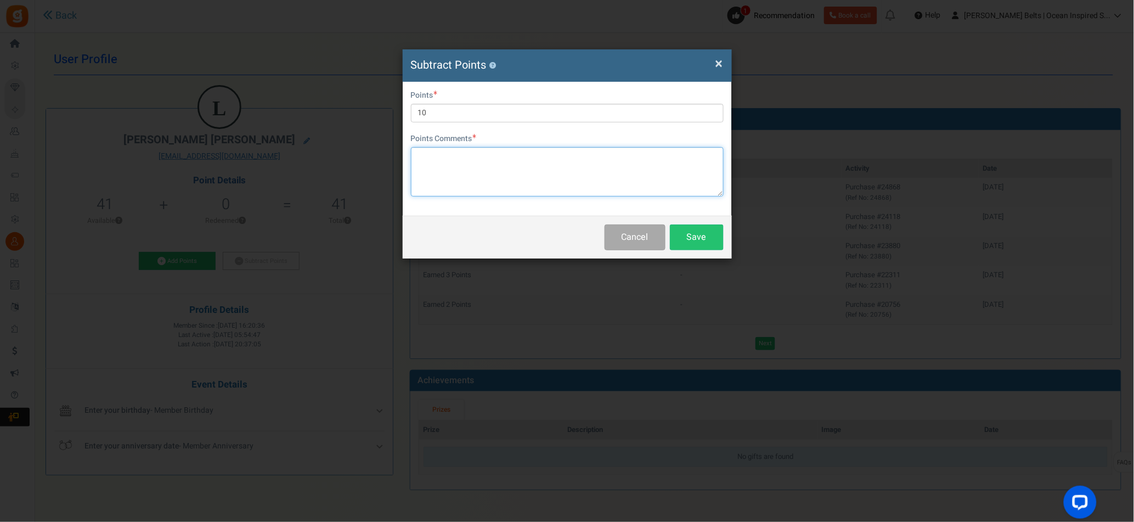
click at [501, 168] on textarea at bounding box center [567, 171] width 313 height 49
type textarea "D"
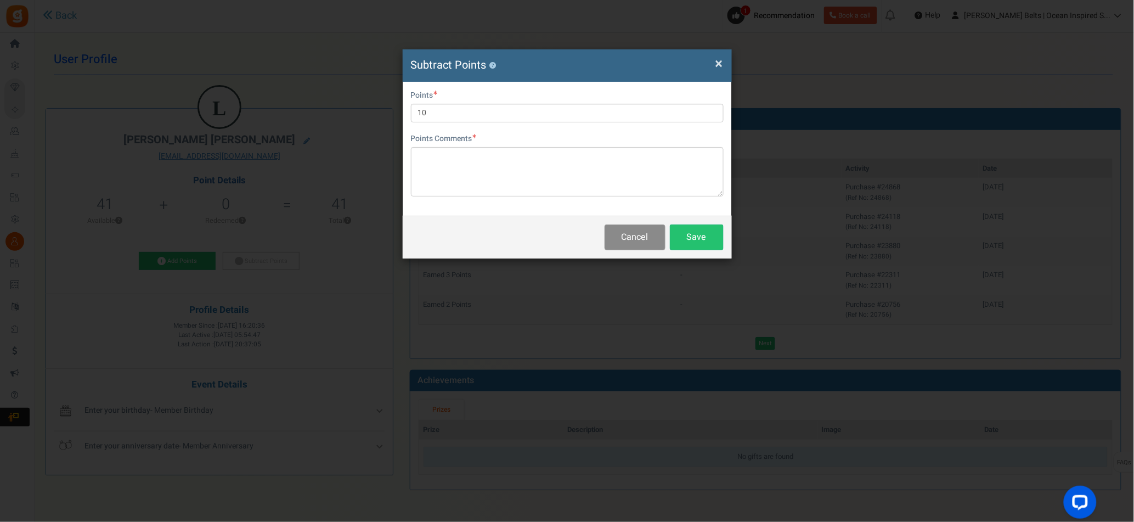
click at [652, 238] on button "Cancel" at bounding box center [635, 237] width 61 height 26
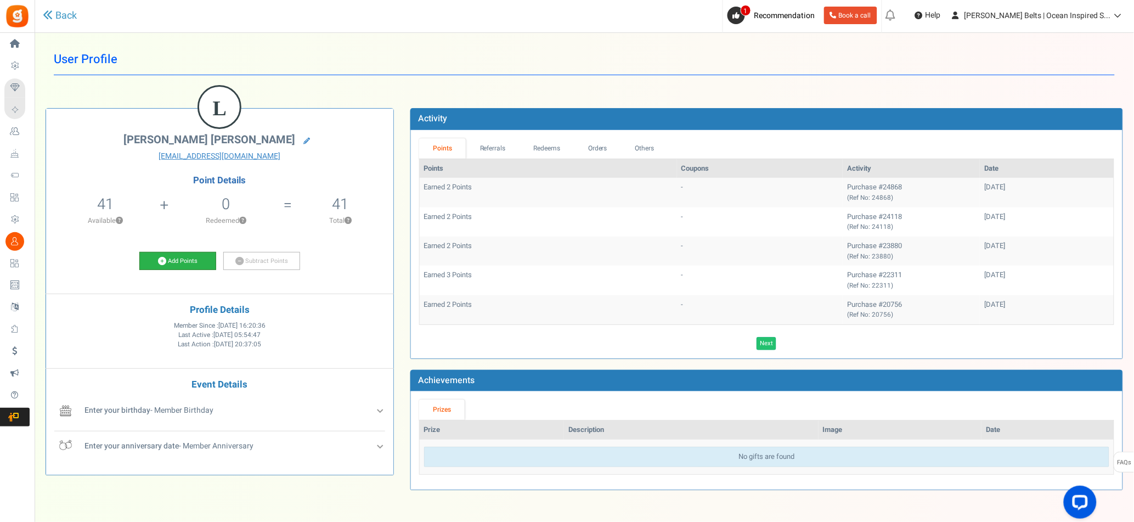
click at [153, 260] on link "Add Points" at bounding box center [177, 261] width 77 height 19
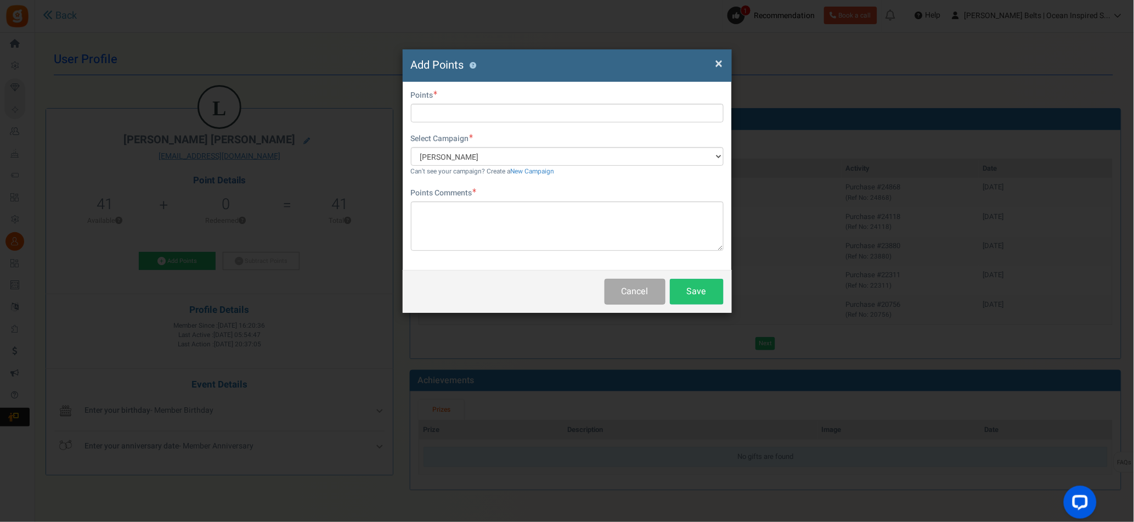
drag, startPoint x: 449, startPoint y: 99, endPoint x: 452, endPoint y: 109, distance: 10.4
click at [449, 99] on div "Do you want to give Extra Points ? Yes No" at bounding box center [567, 97] width 313 height 14
click at [453, 111] on input "text" at bounding box center [567, 113] width 313 height 19
type input "10"
click at [481, 214] on textarea at bounding box center [567, 225] width 313 height 49
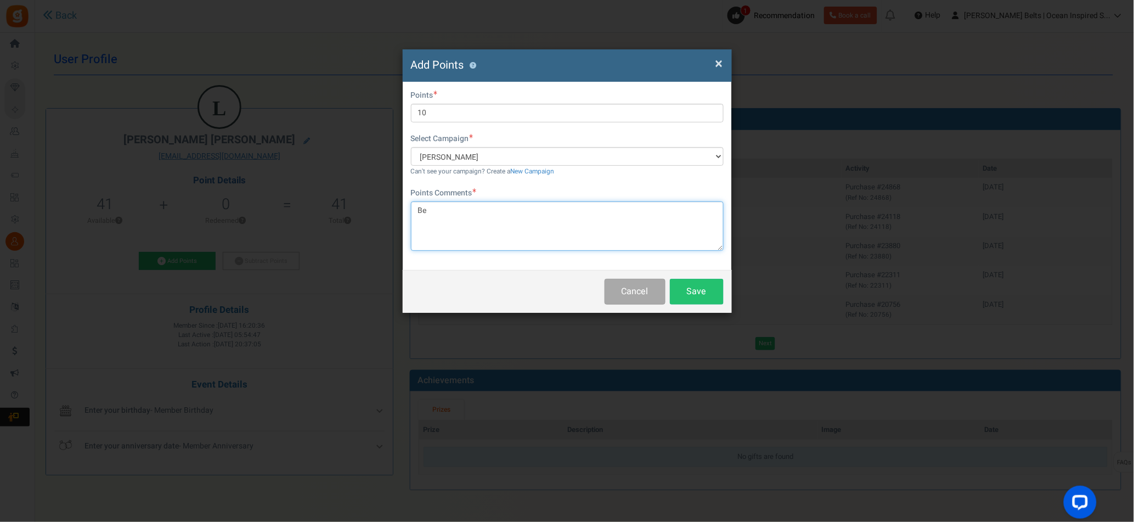
type textarea "B"
type textarea "Super [PERSON_NAME] promo"
click at [706, 295] on button "Save" at bounding box center [697, 292] width 54 height 26
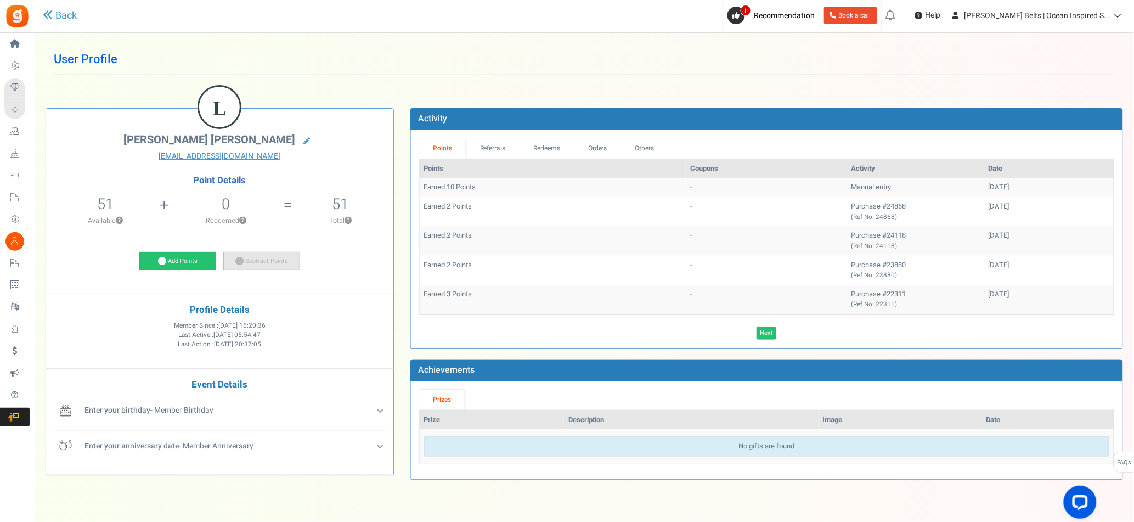
click at [263, 260] on link "Subtract Points" at bounding box center [261, 261] width 77 height 19
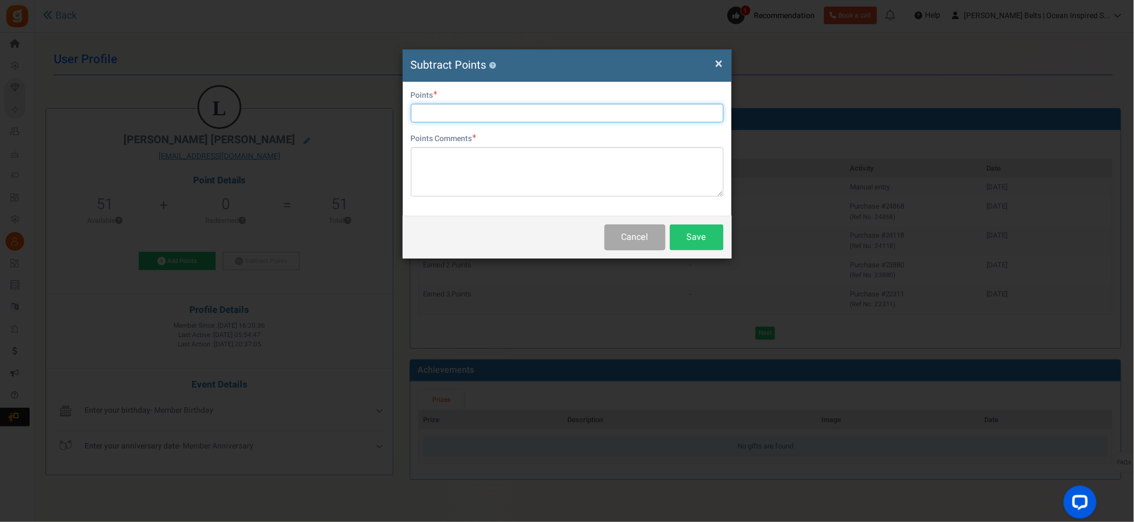
click at [465, 115] on input "text" at bounding box center [567, 113] width 313 height 19
type input "10"
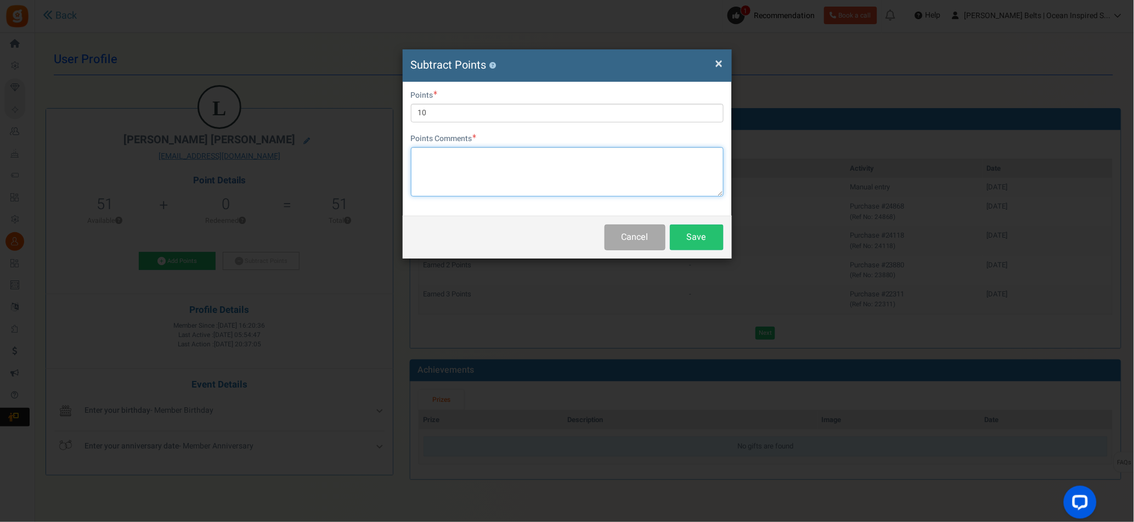
click at [428, 160] on textarea at bounding box center [567, 171] width 313 height 49
type textarea "created manual coupon code for her"
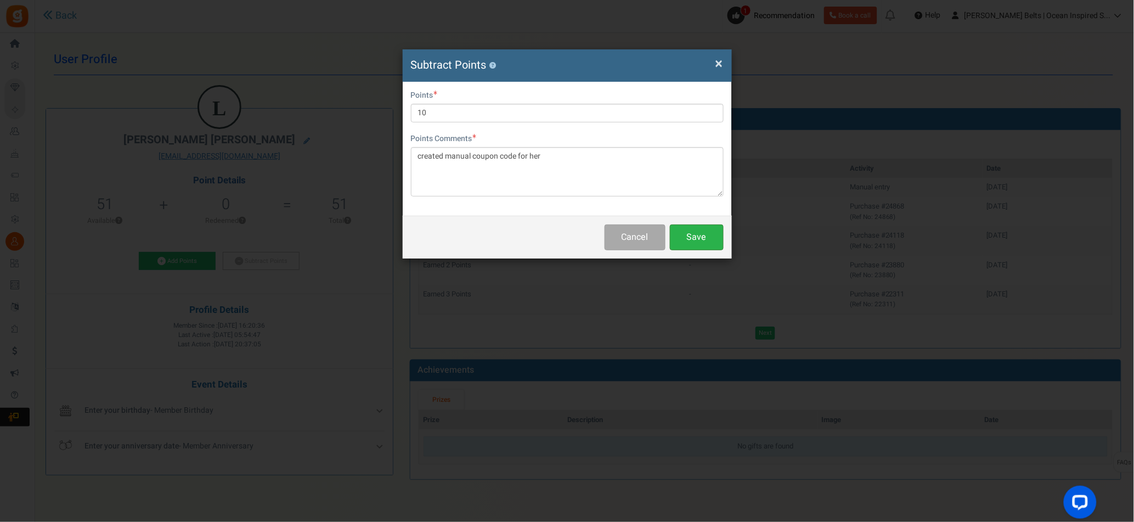
click at [690, 234] on button "Save" at bounding box center [697, 237] width 54 height 26
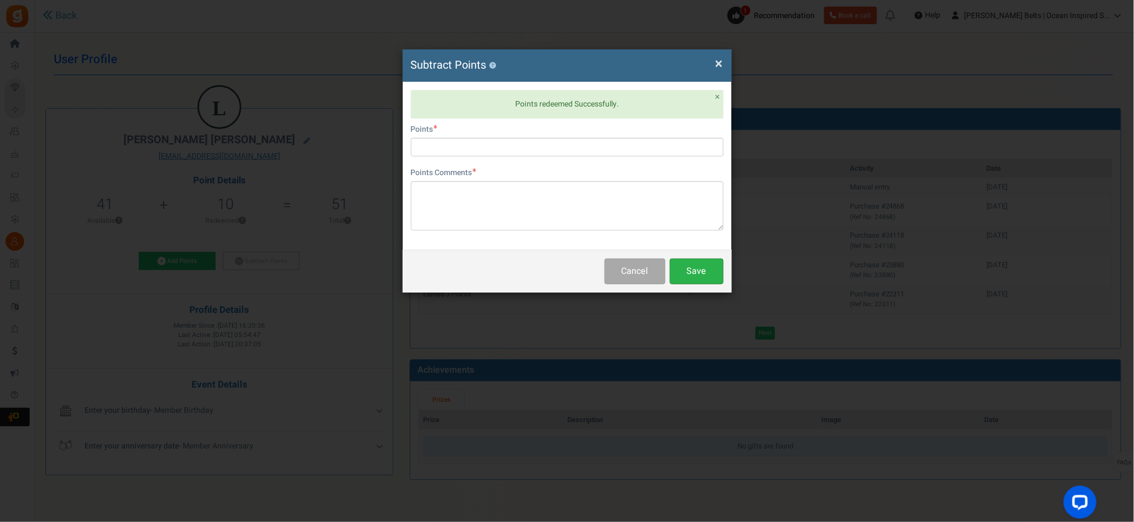
click at [701, 270] on button "Save" at bounding box center [697, 271] width 54 height 26
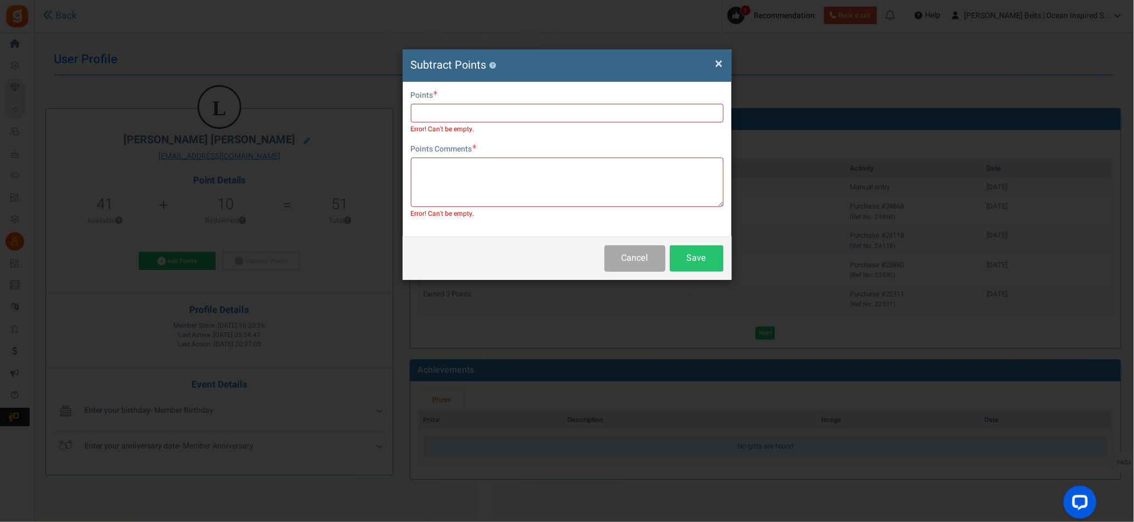
click at [718, 61] on span "×" at bounding box center [719, 63] width 8 height 21
